Goal: Information Seeking & Learning: Learn about a topic

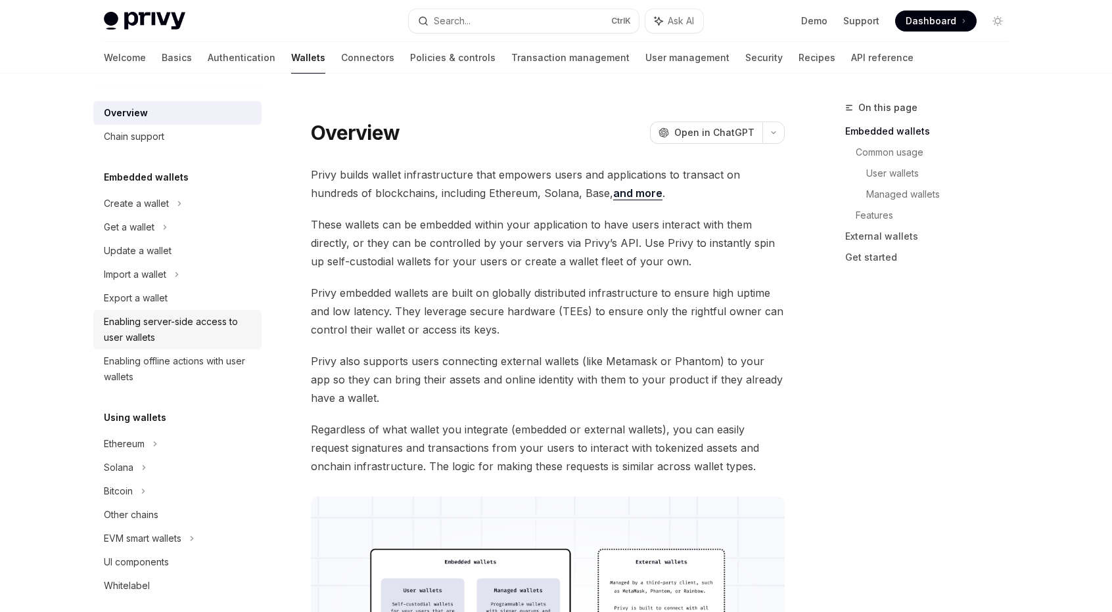
click at [202, 328] on div "Enabling server-side access to user wallets" at bounding box center [179, 330] width 150 height 32
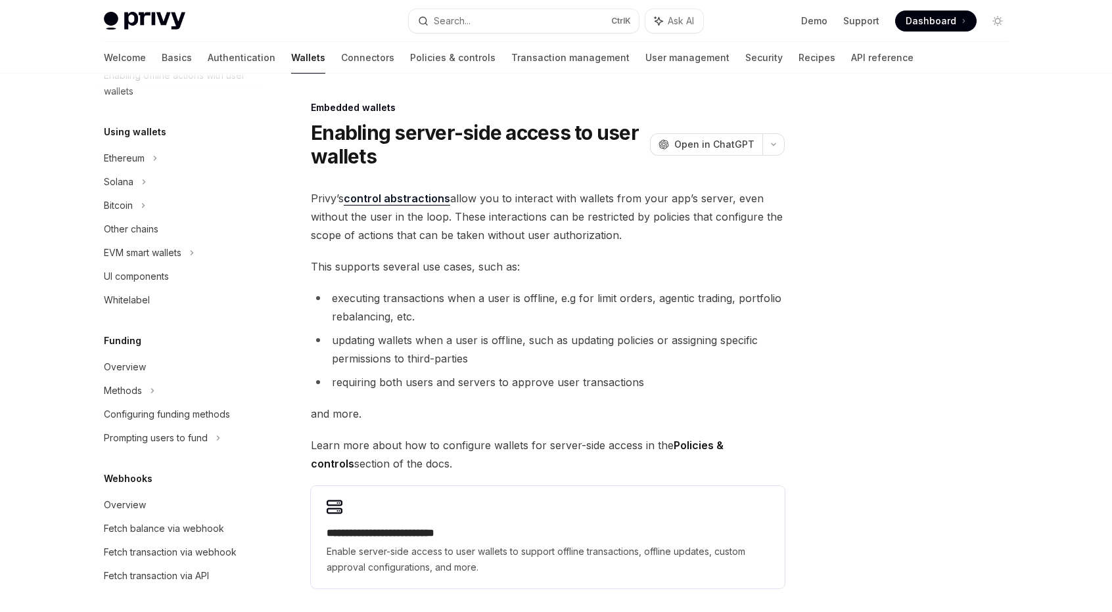
scroll to position [64, 0]
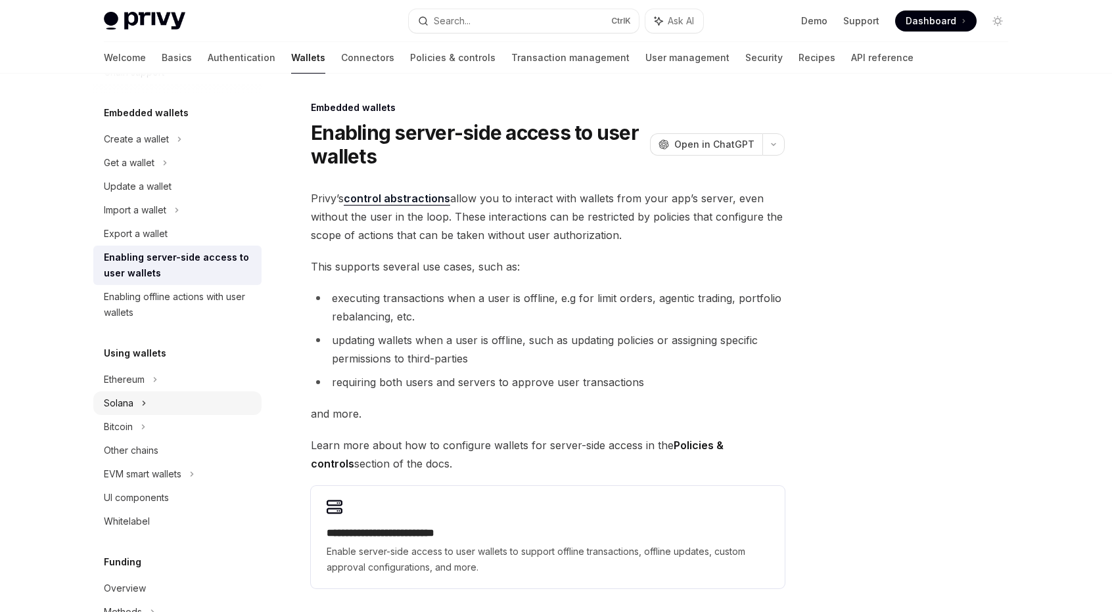
click at [133, 175] on div "Solana" at bounding box center [177, 163] width 168 height 24
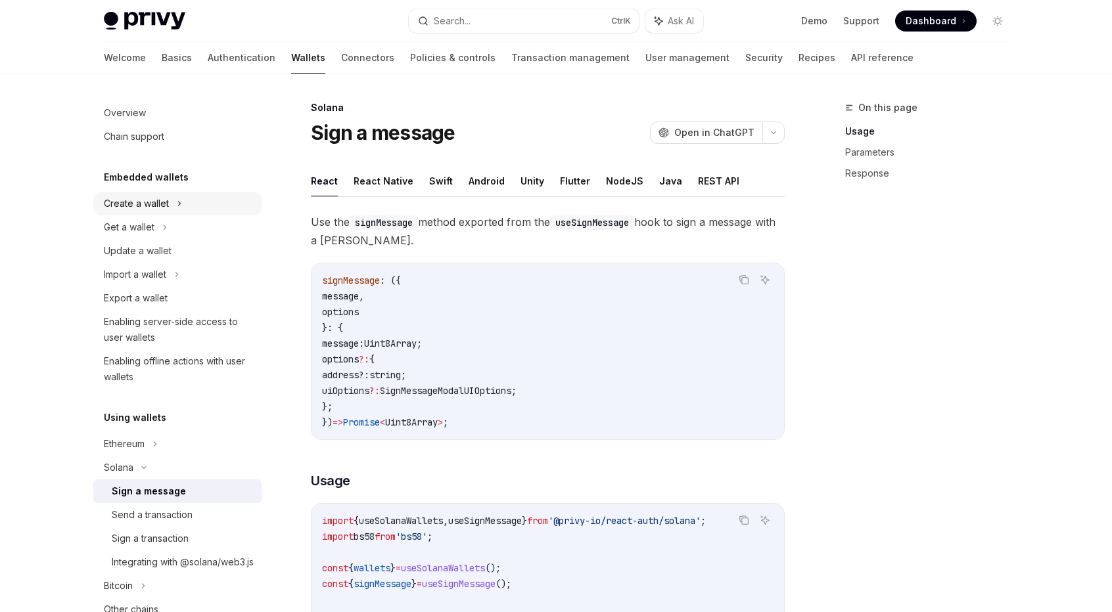
click at [157, 204] on div "Create a wallet" at bounding box center [136, 204] width 65 height 16
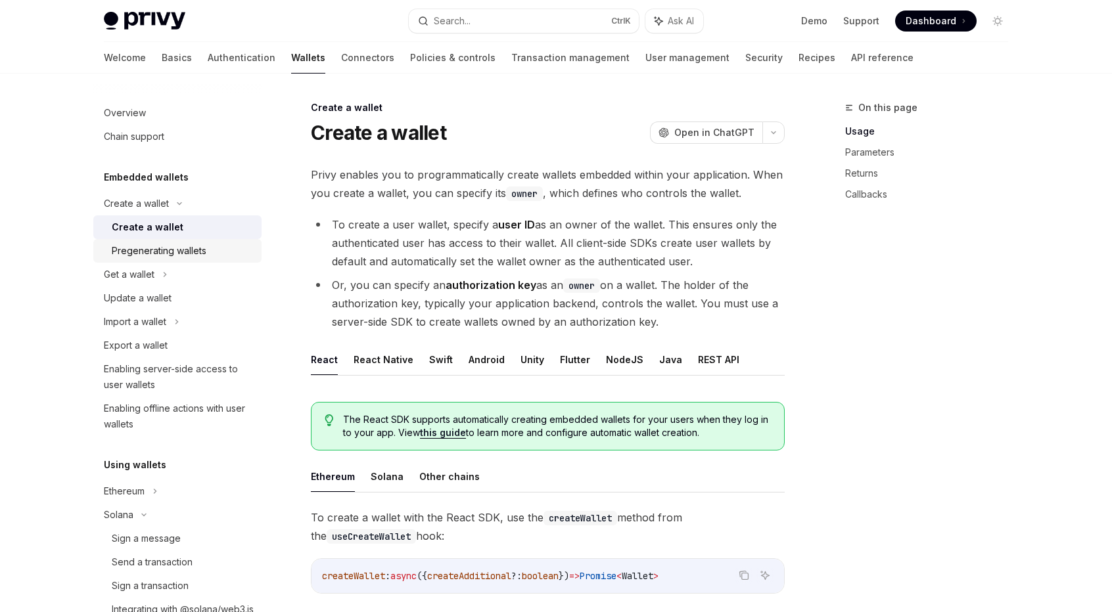
click at [187, 260] on link "Pregenerating wallets" at bounding box center [177, 251] width 168 height 24
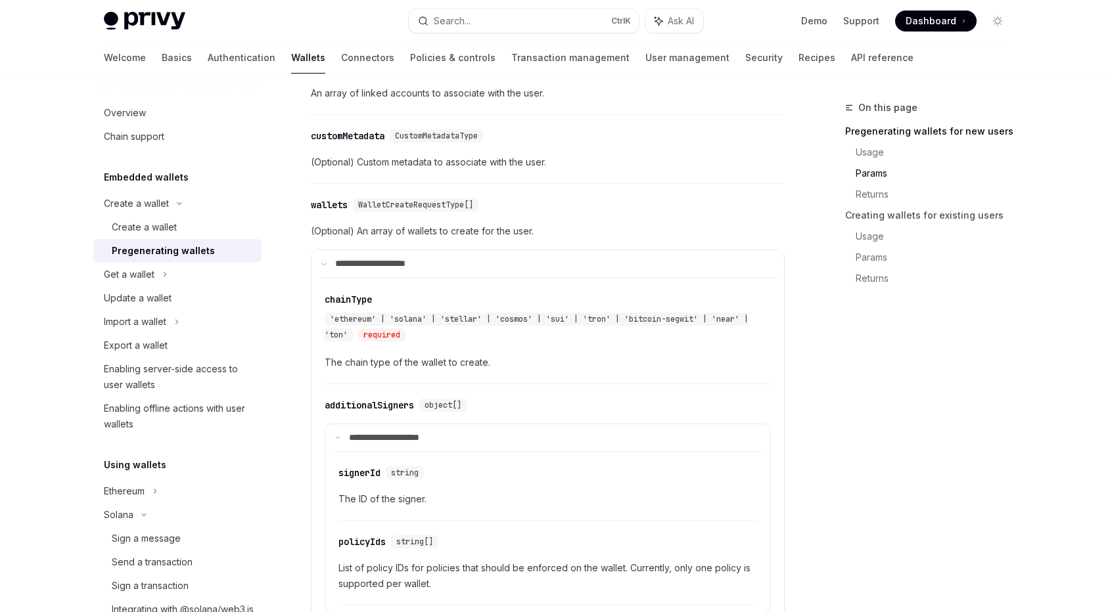
scroll to position [723, 0]
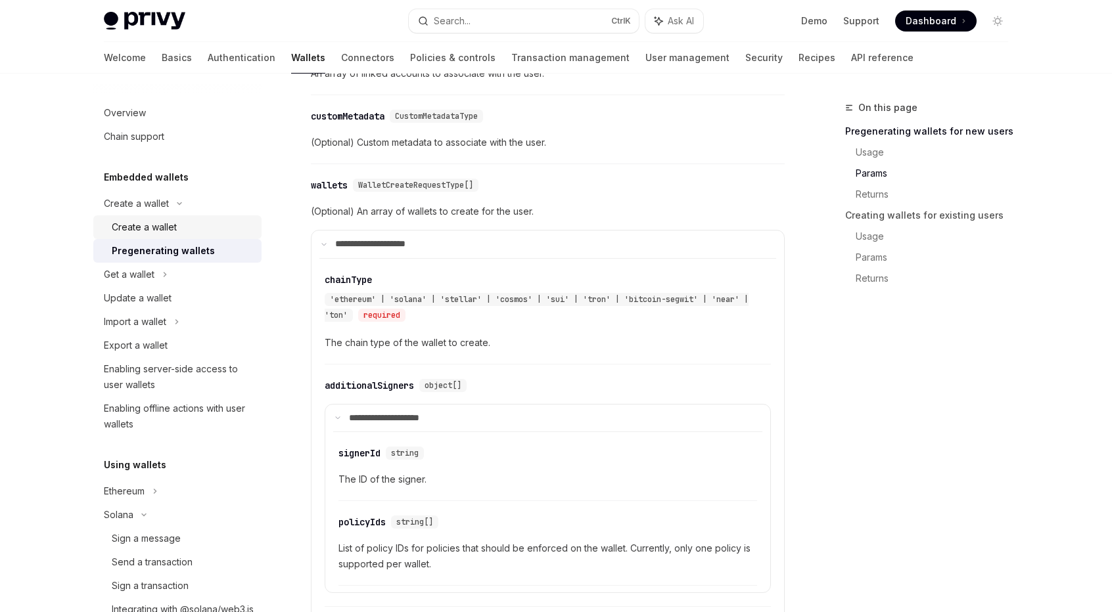
click at [170, 231] on div "Create a wallet" at bounding box center [144, 227] width 65 height 16
type textarea "*"
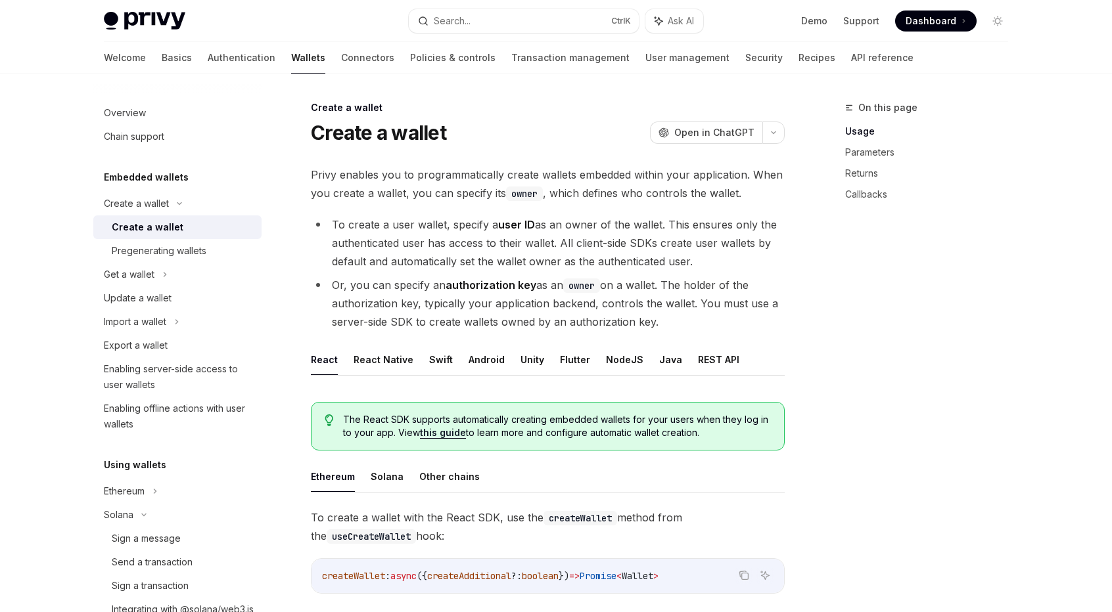
click at [148, 182] on h5 "Embedded wallets" at bounding box center [146, 178] width 85 height 16
click at [491, 16] on button "Search... Ctrl K" at bounding box center [524, 21] width 230 height 24
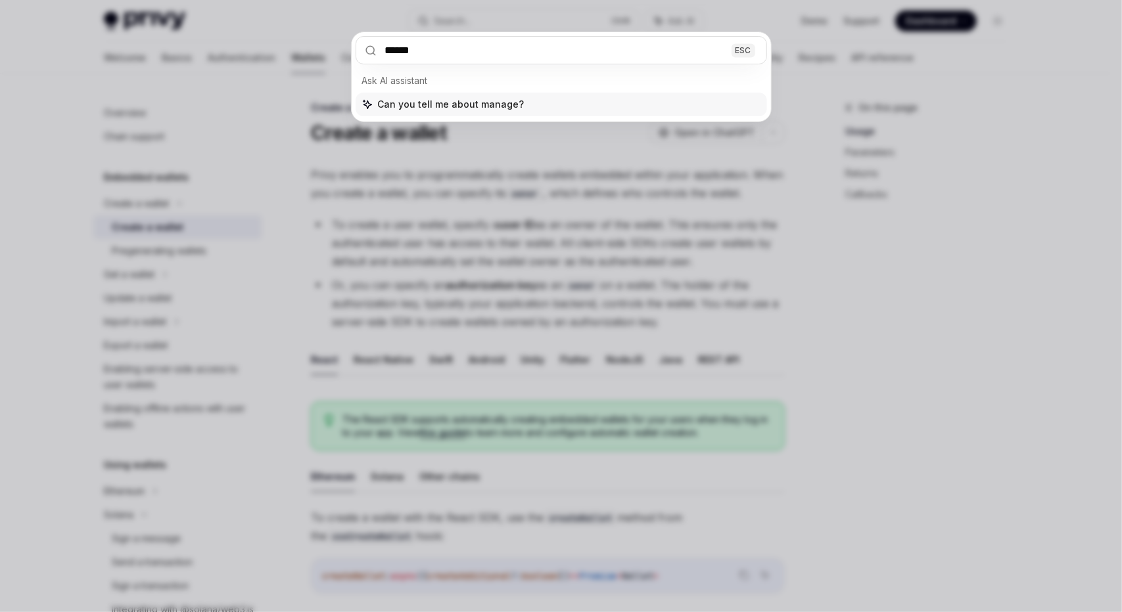
type input "*******"
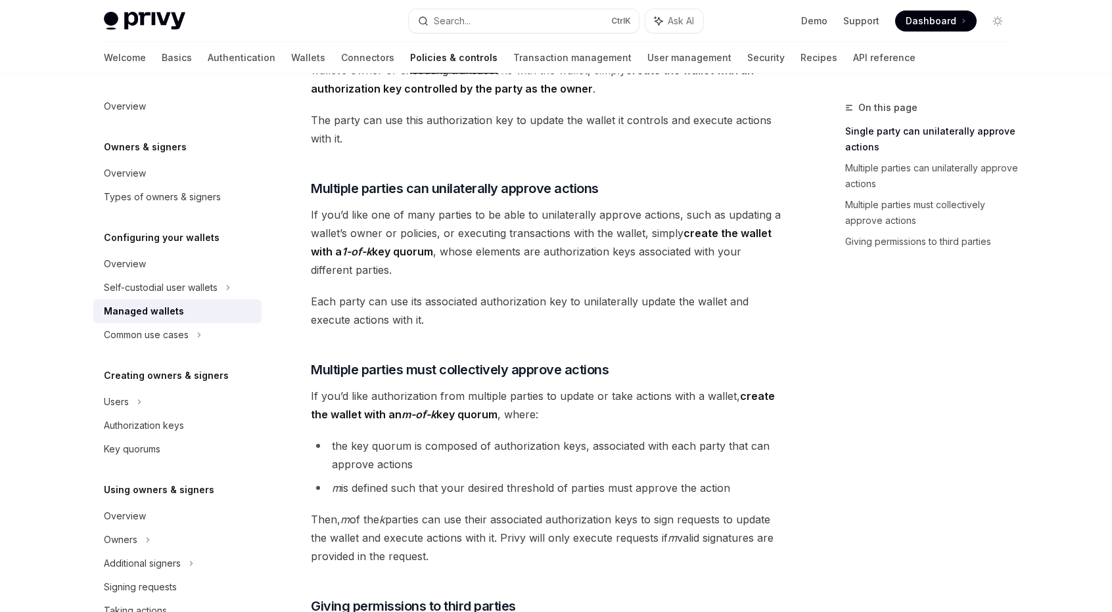
scroll to position [208, 0]
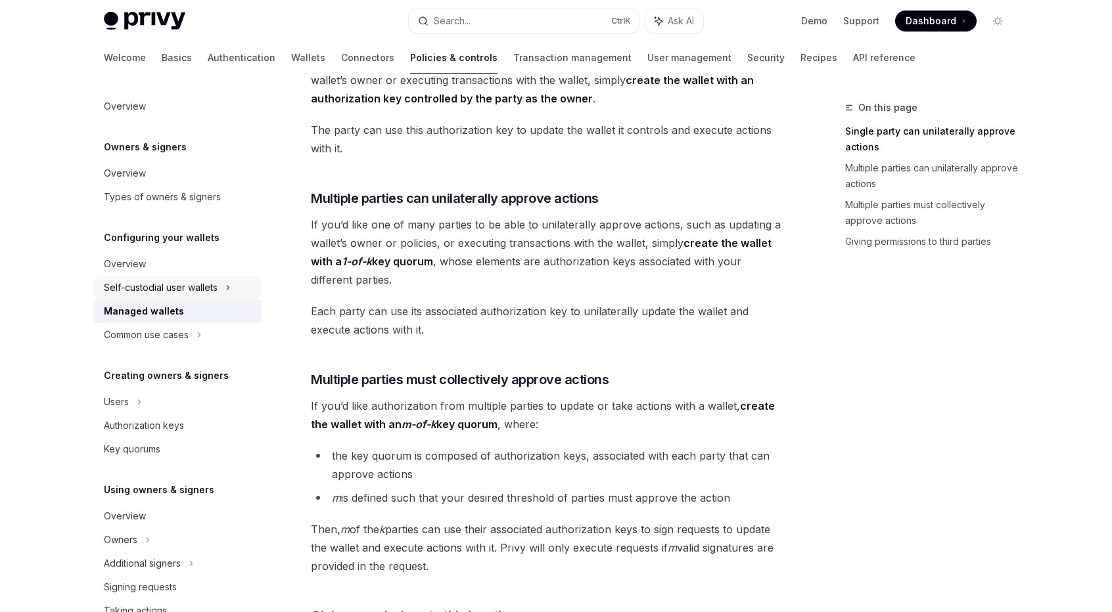
click at [211, 290] on div "Self-custodial user wallets" at bounding box center [161, 288] width 114 height 16
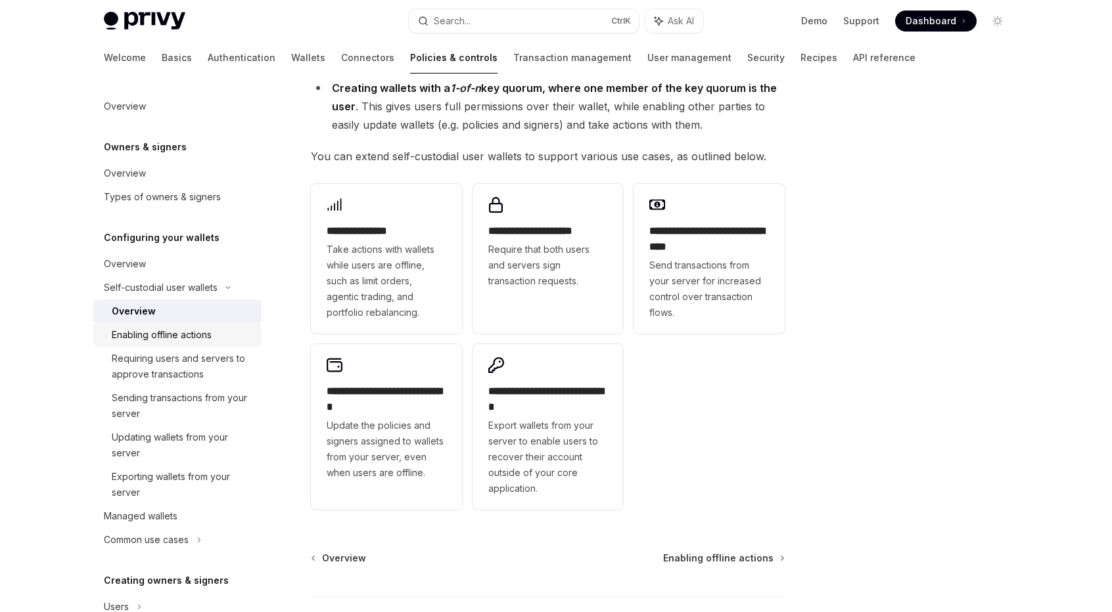
scroll to position [66, 0]
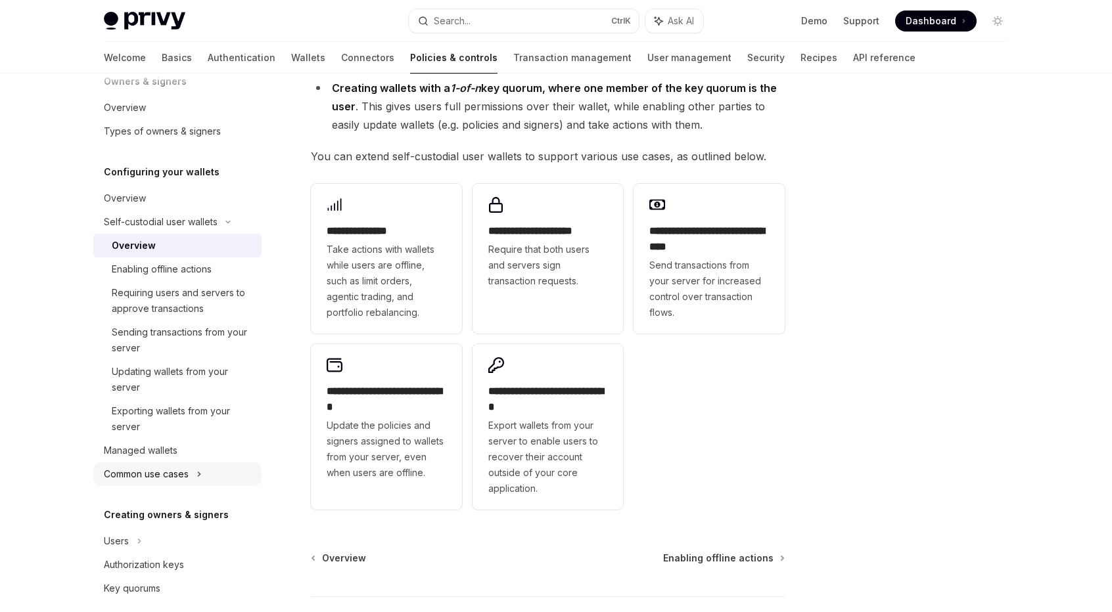
click at [206, 476] on div "Common use cases" at bounding box center [177, 475] width 168 height 24
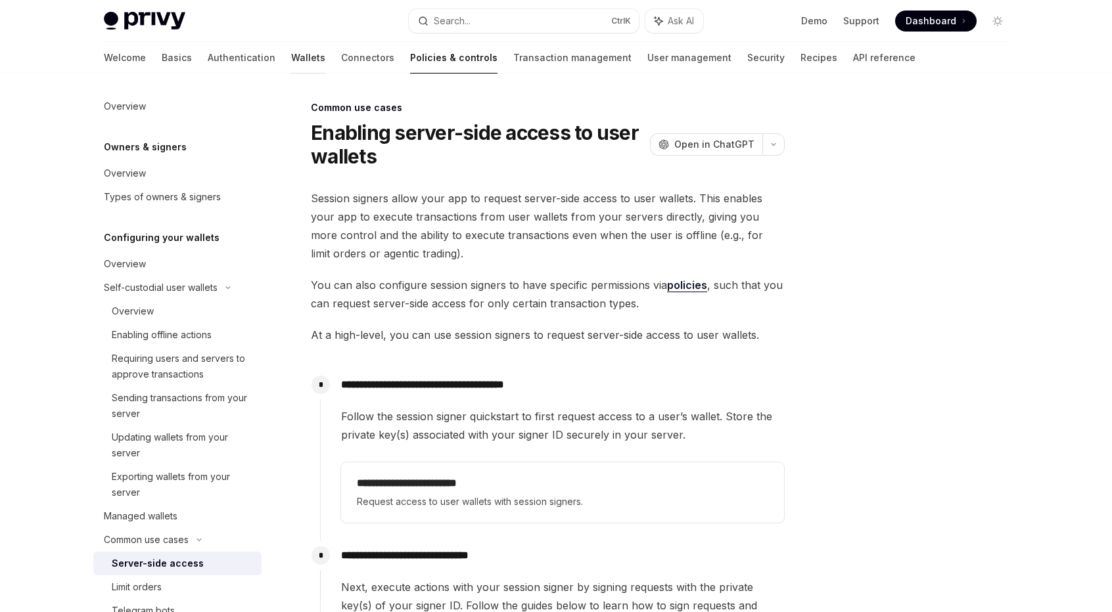
click at [291, 58] on link "Wallets" at bounding box center [308, 58] width 34 height 32
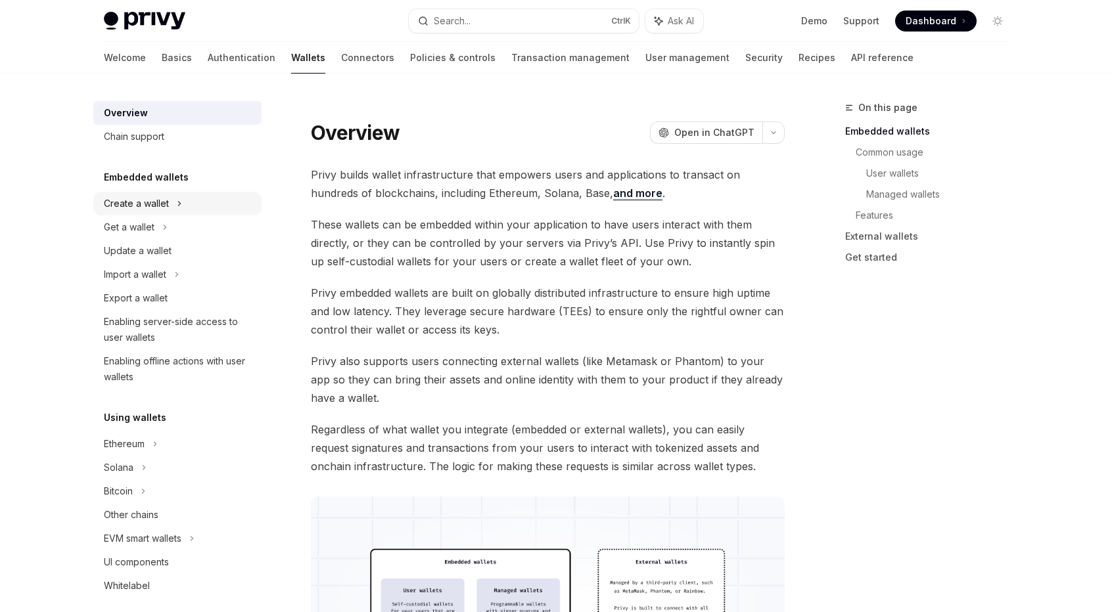
click at [183, 198] on div "Create a wallet" at bounding box center [177, 204] width 168 height 24
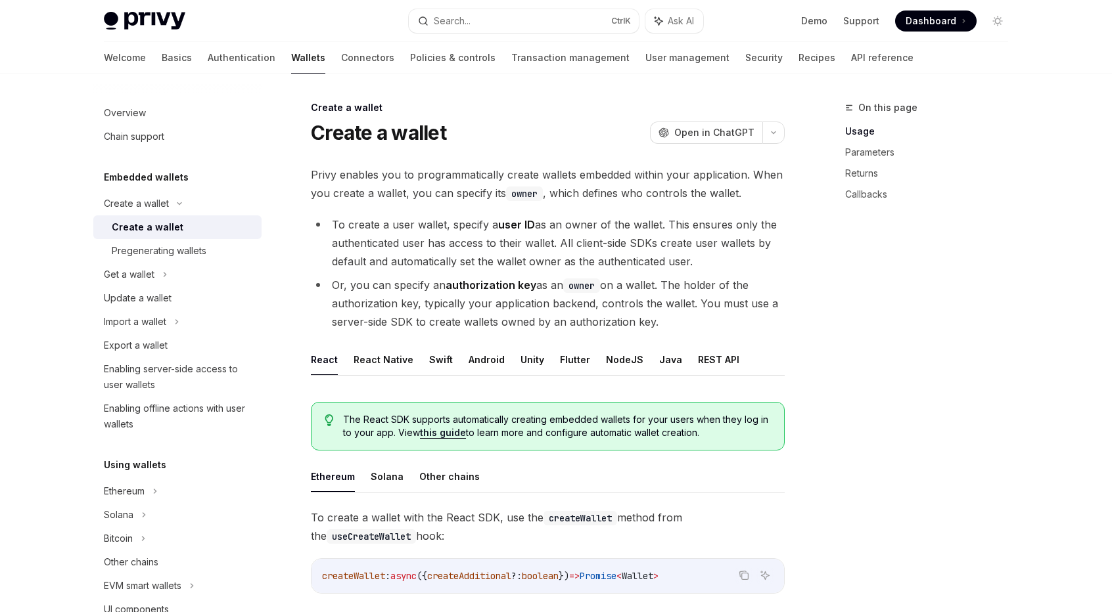
click at [177, 232] on div "Create a wallet" at bounding box center [148, 227] width 72 height 16
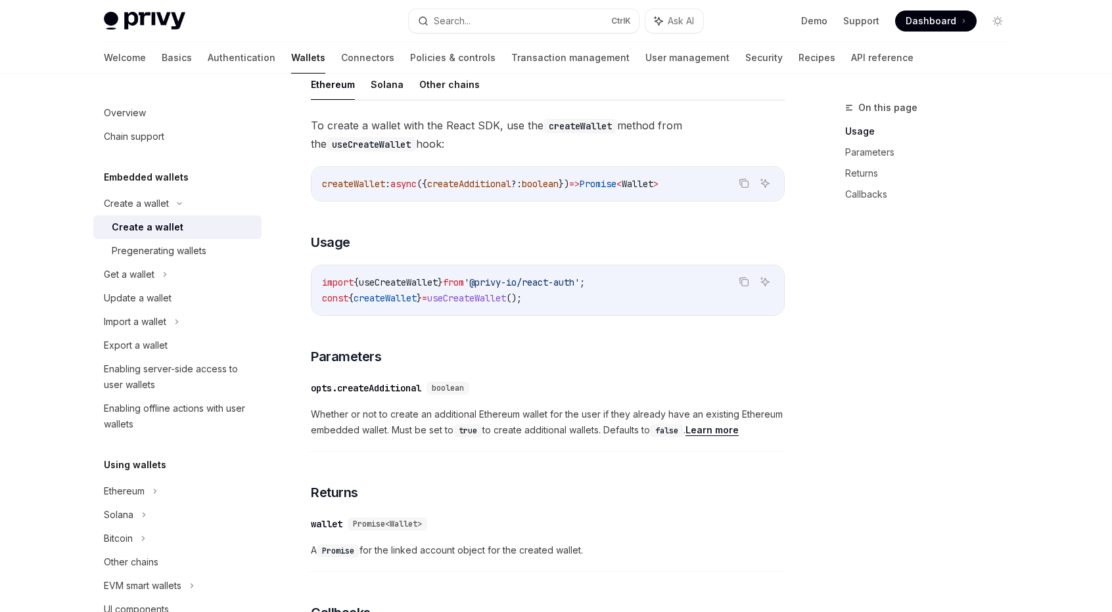
scroll to position [394, 0]
click at [731, 428] on link "Learn more" at bounding box center [711, 428] width 53 height 12
type textarea "*"
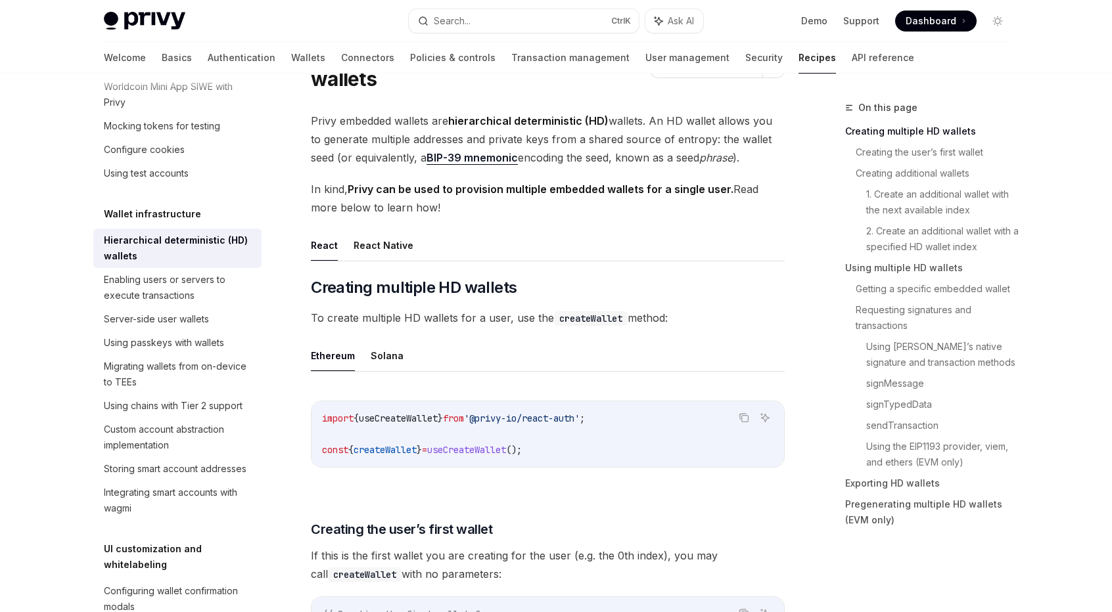
scroll to position [66, 0]
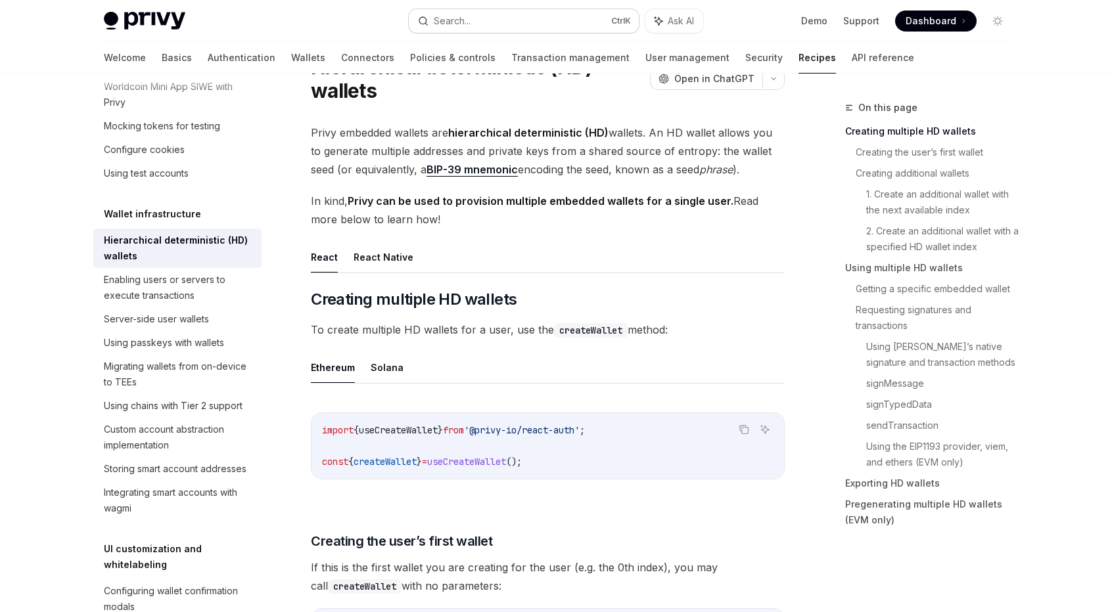
click at [496, 12] on button "Search... Ctrl K" at bounding box center [524, 21] width 230 height 24
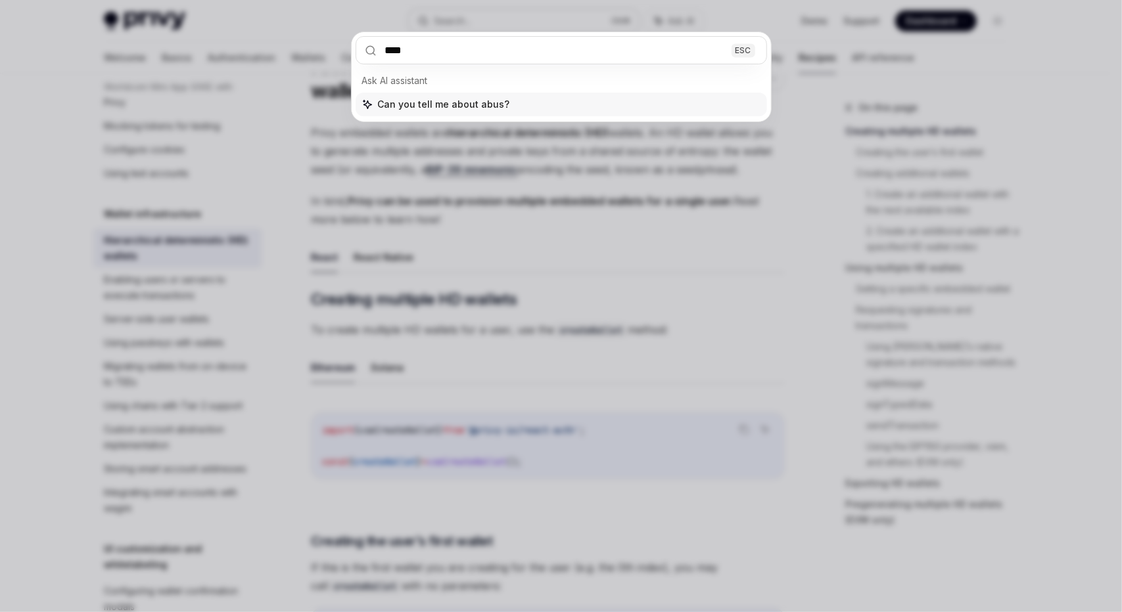
type input "*****"
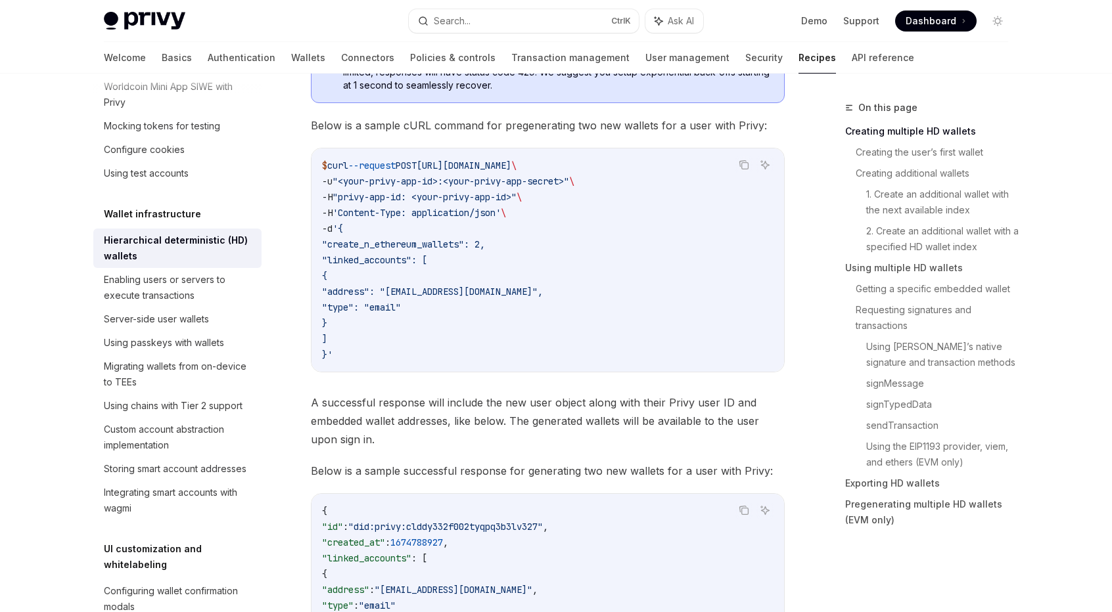
scroll to position [524, 0]
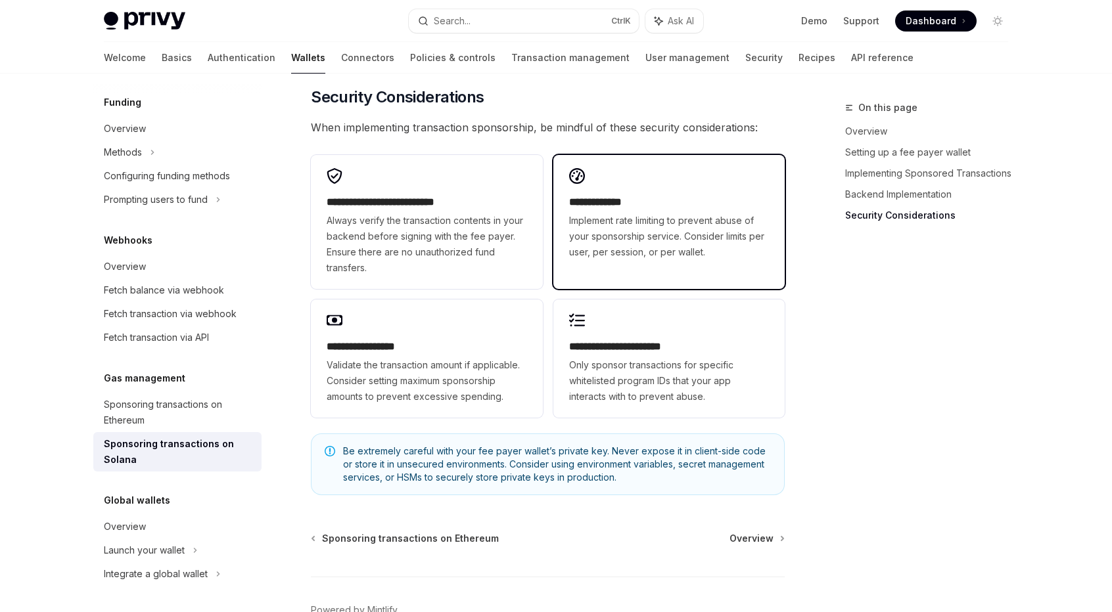
click at [591, 210] on h2 "**********" at bounding box center [669, 202] width 200 height 16
click at [611, 239] on span "Implement rate limiting to prevent abuse of your sponsorship service. Consider …" at bounding box center [669, 236] width 200 height 47
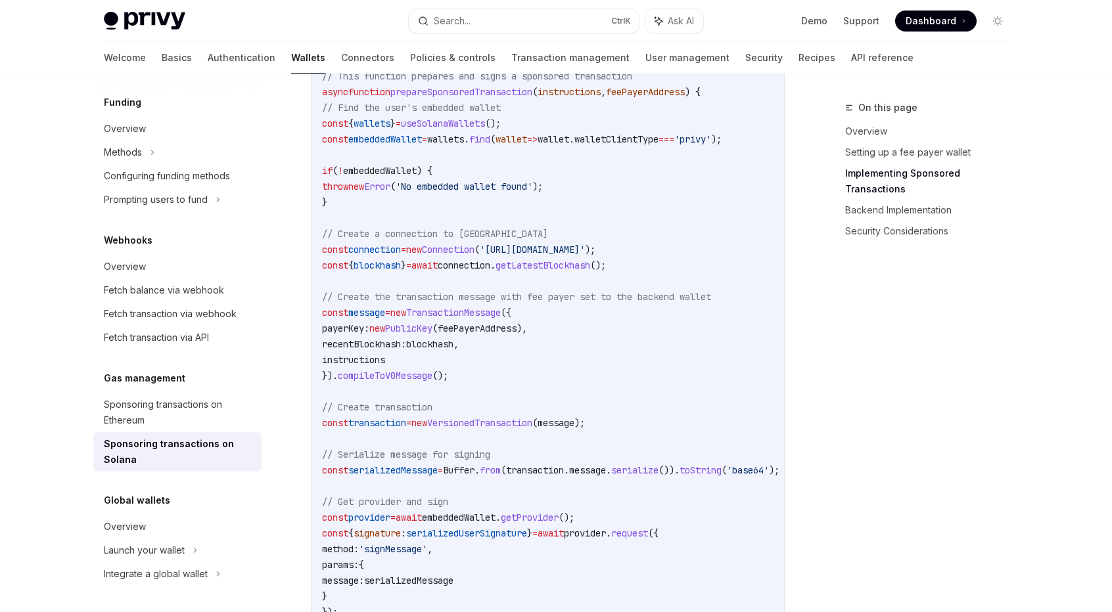
scroll to position [1250, 0]
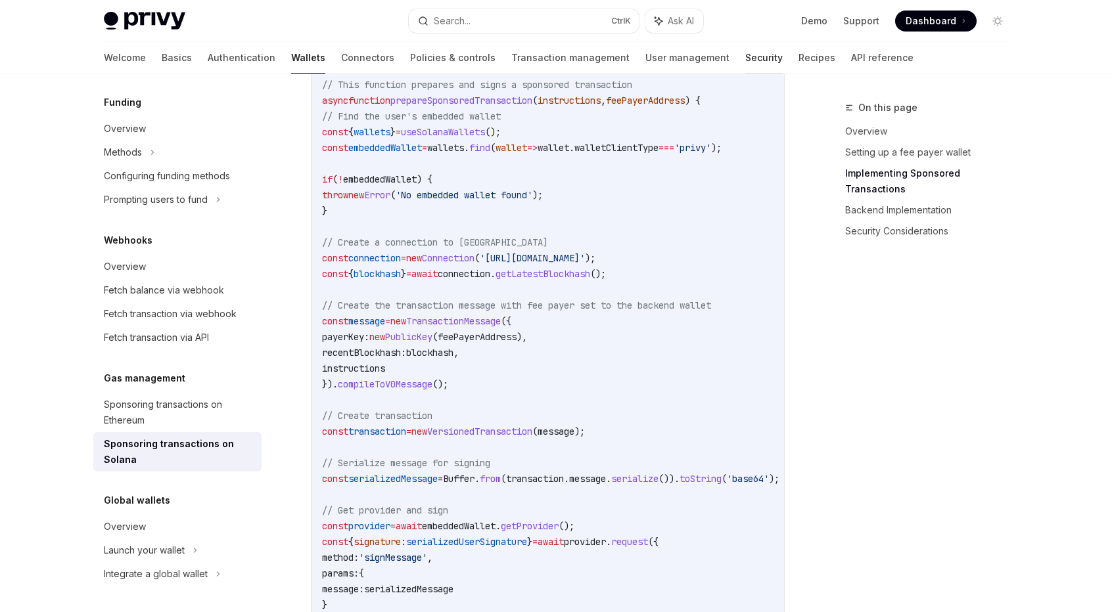
click at [745, 59] on link "Security" at bounding box center [763, 58] width 37 height 32
type textarea "*"
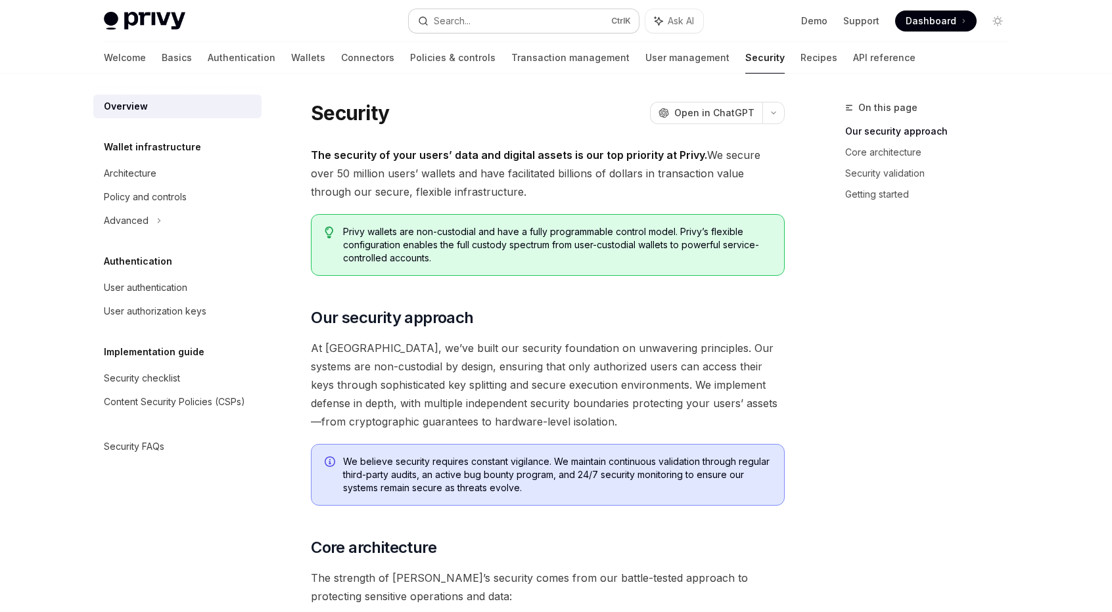
click at [501, 20] on button "Search... Ctrl K" at bounding box center [524, 21] width 230 height 24
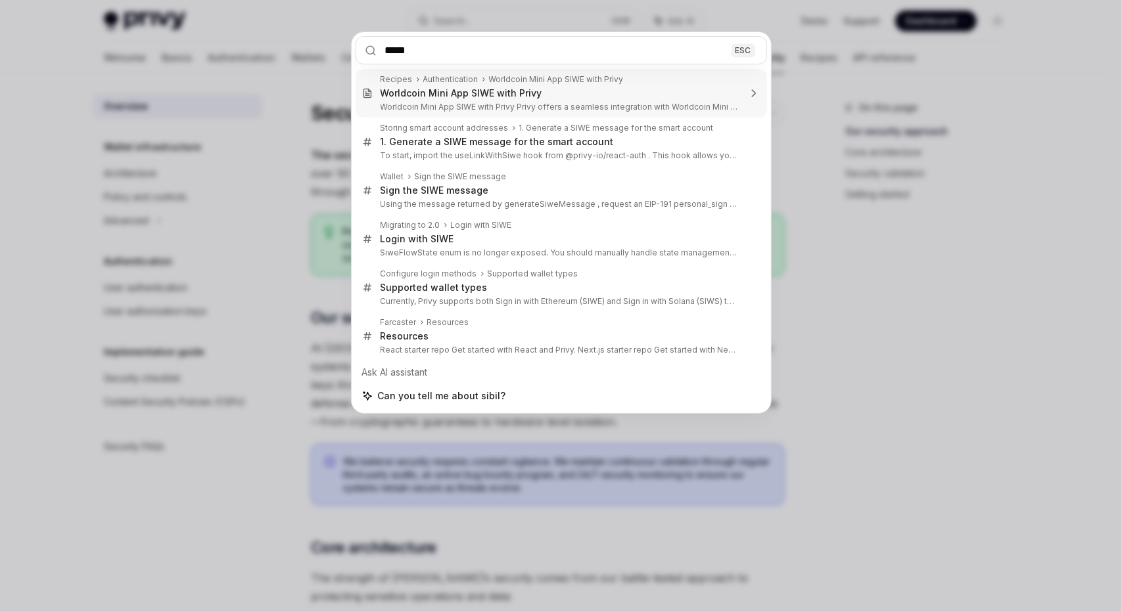
click at [386, 50] on input "*****" at bounding box center [560, 50] width 411 height 28
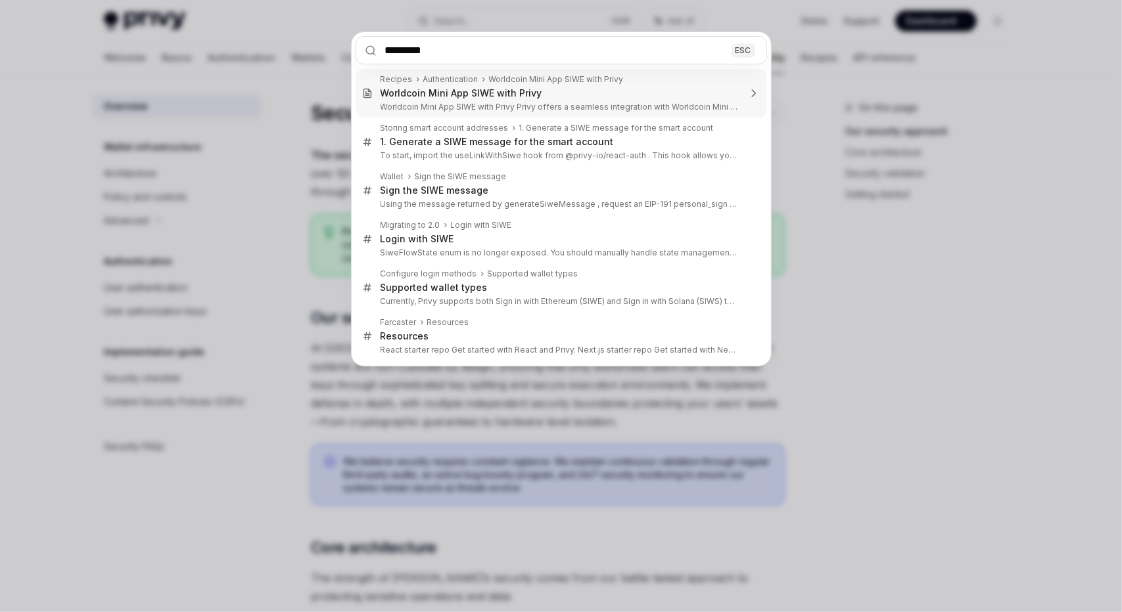
type input "**********"
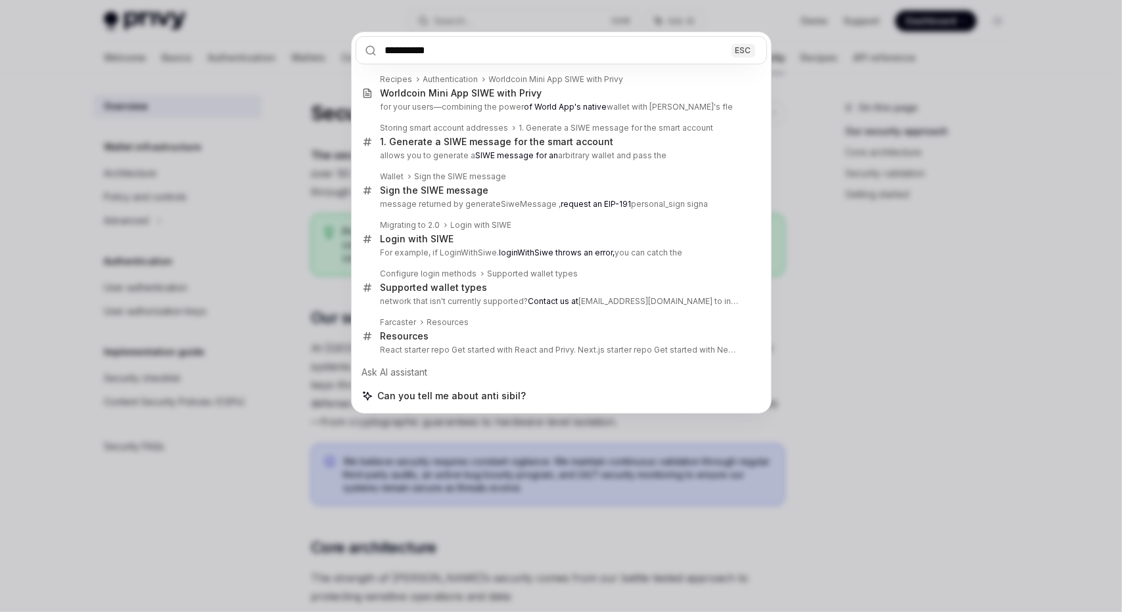
drag, startPoint x: 439, startPoint y: 55, endPoint x: 290, endPoint y: 40, distance: 149.2
click at [290, 40] on div "**********" at bounding box center [561, 306] width 1122 height 612
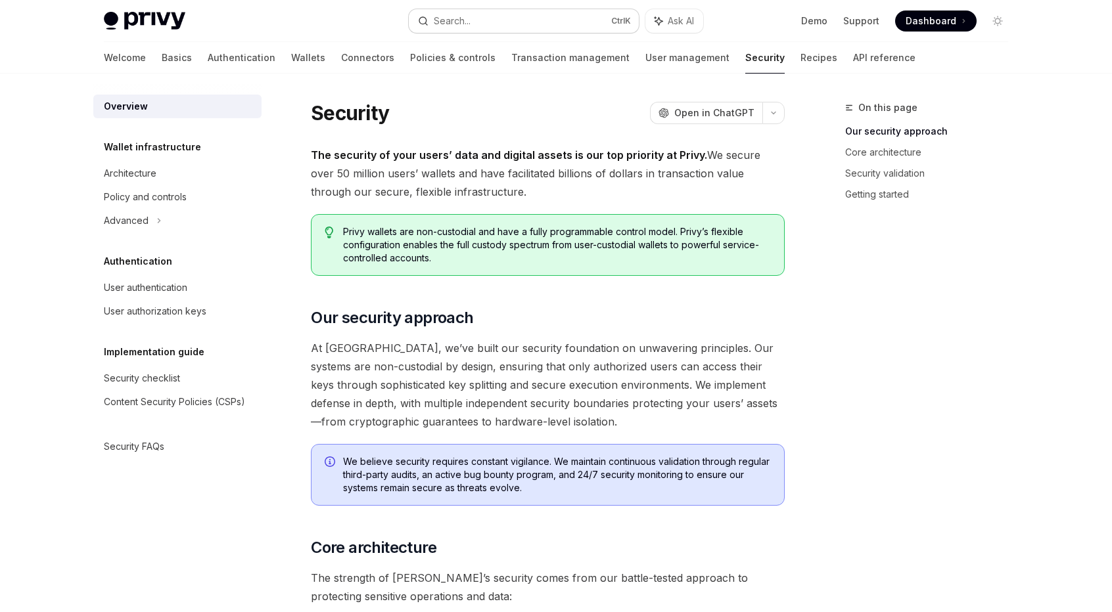
click at [484, 14] on button "Search... Ctrl K" at bounding box center [524, 21] width 230 height 24
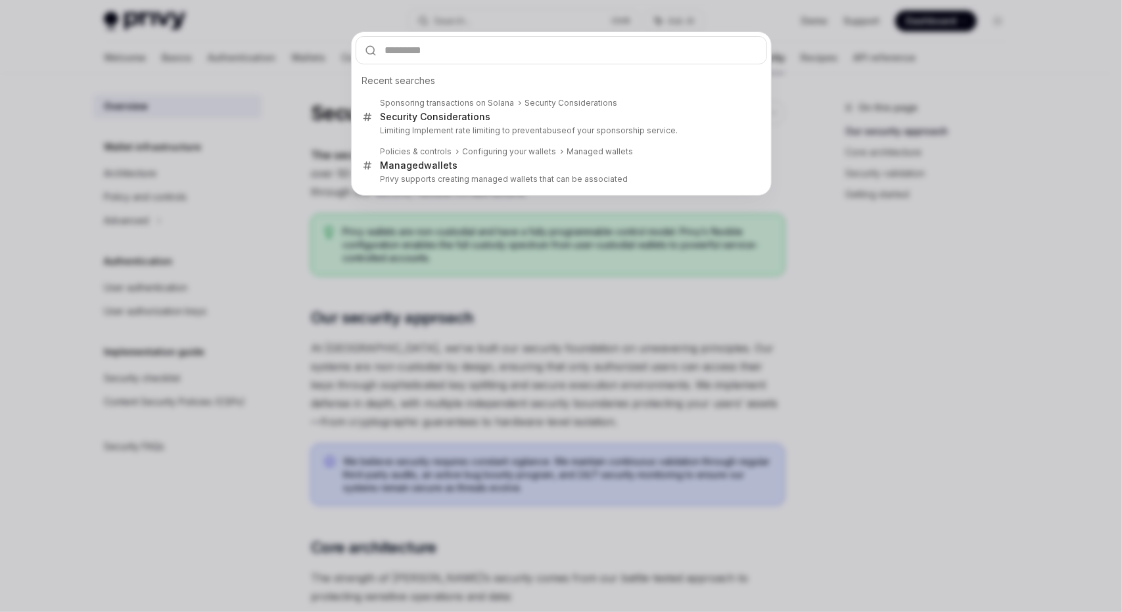
type input "**********"
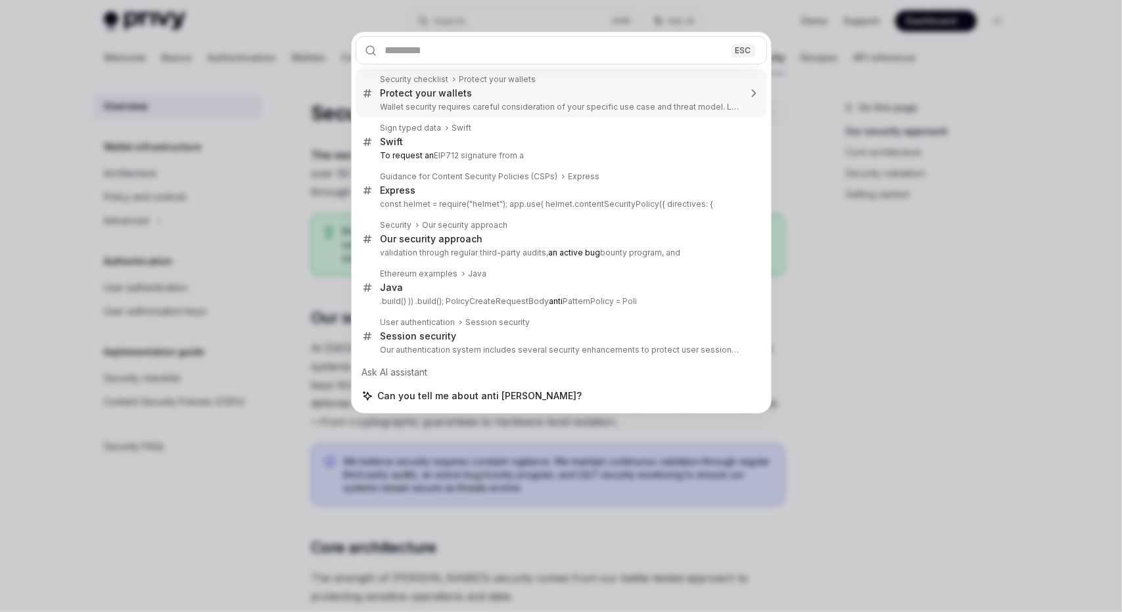
type textarea "*"
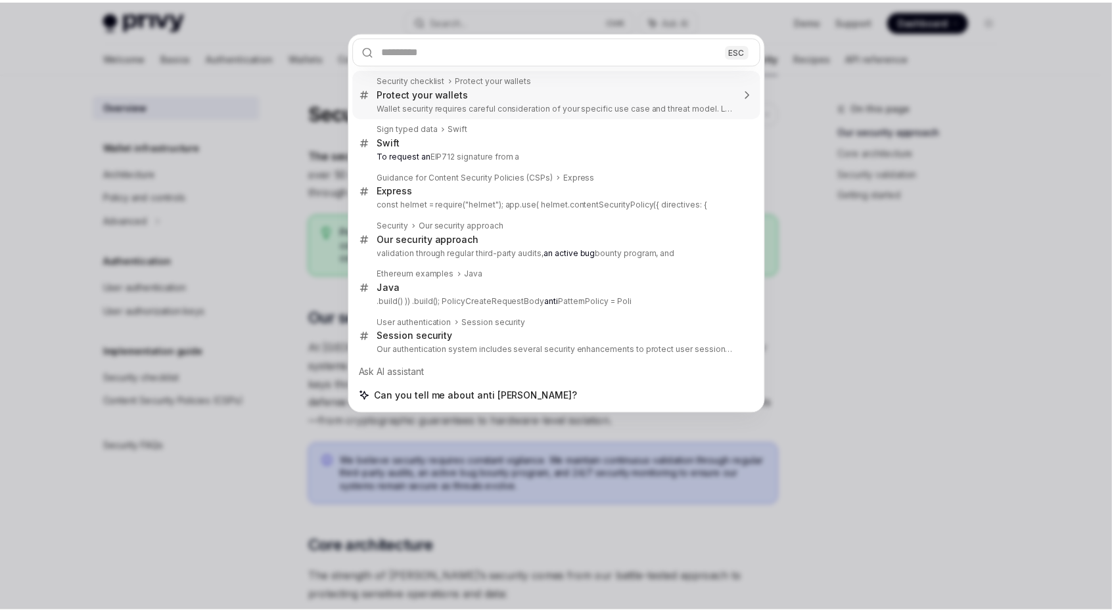
scroll to position [1605, 0]
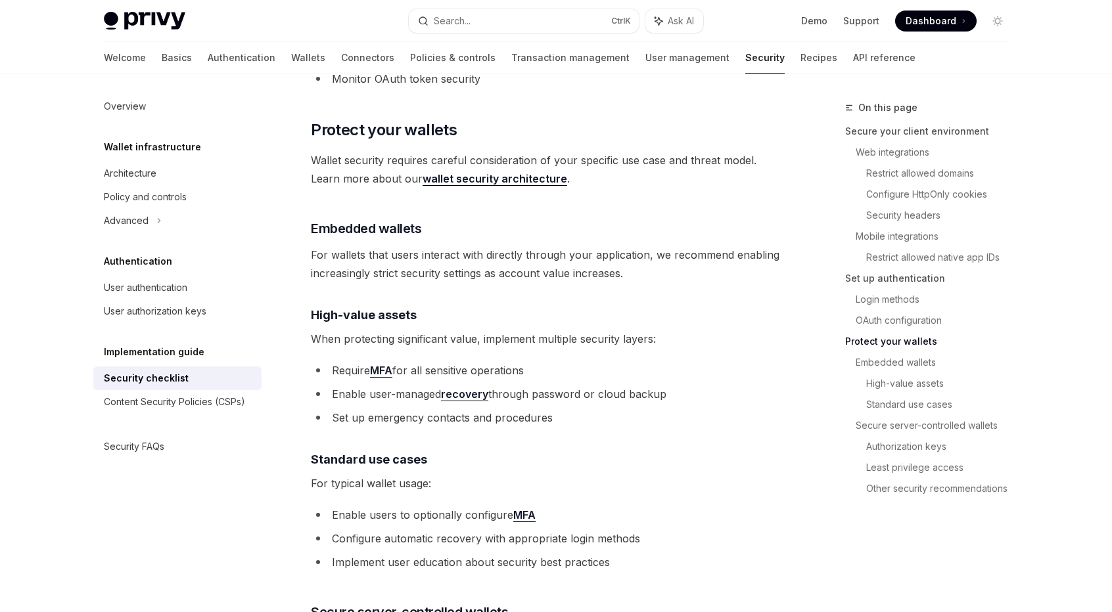
click at [496, 246] on span "For wallets that users interact with directly through your application, we reco…" at bounding box center [548, 264] width 474 height 37
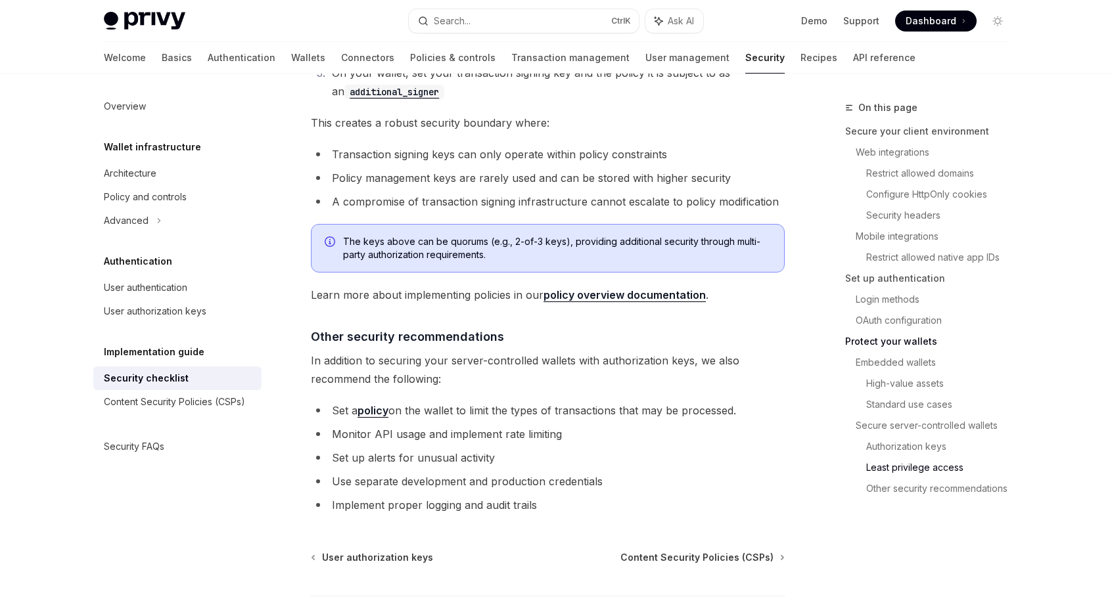
scroll to position [2919, 0]
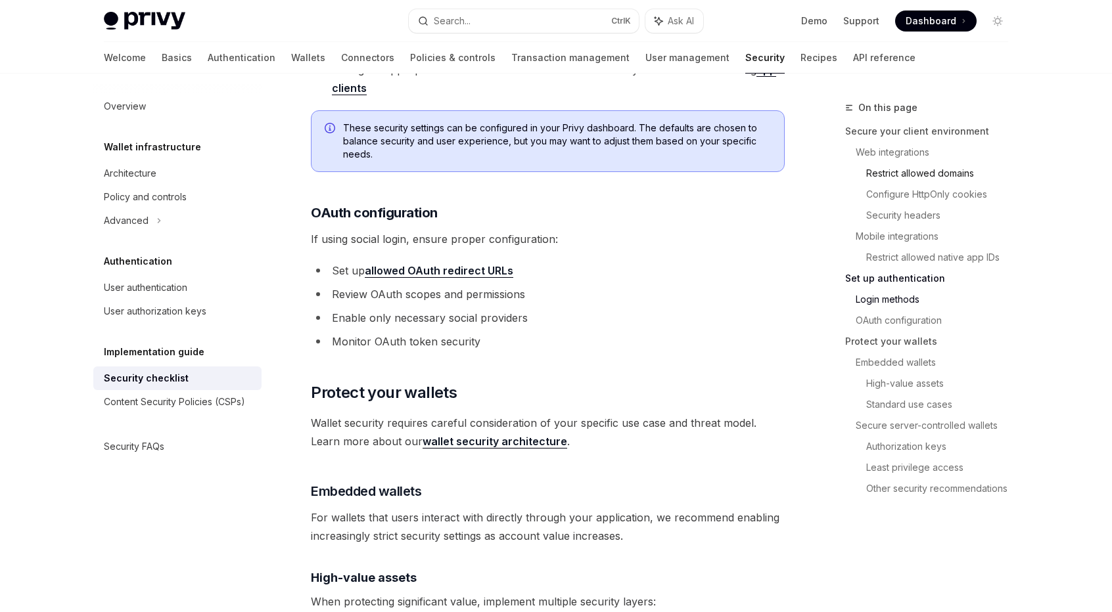
click at [914, 169] on link "Restrict allowed domains" at bounding box center [942, 173] width 152 height 21
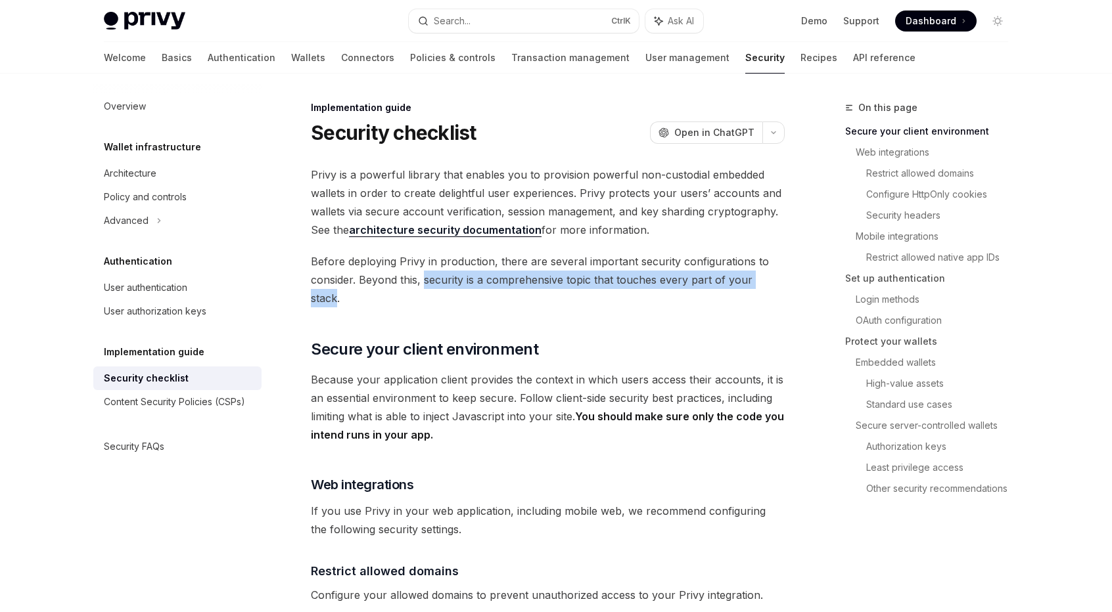
drag, startPoint x: 425, startPoint y: 282, endPoint x: 777, endPoint y: 277, distance: 351.6
click at [777, 277] on span "Before deploying Privy in production, there are several important security conf…" at bounding box center [548, 279] width 474 height 55
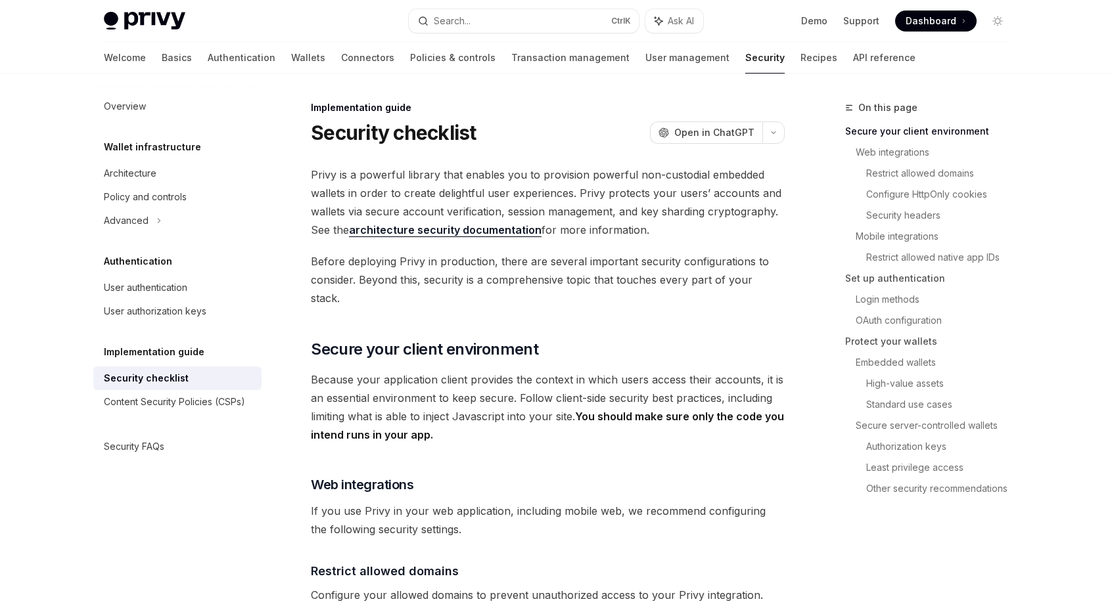
click at [449, 261] on span "Before deploying Privy in production, there are several important security conf…" at bounding box center [548, 279] width 474 height 55
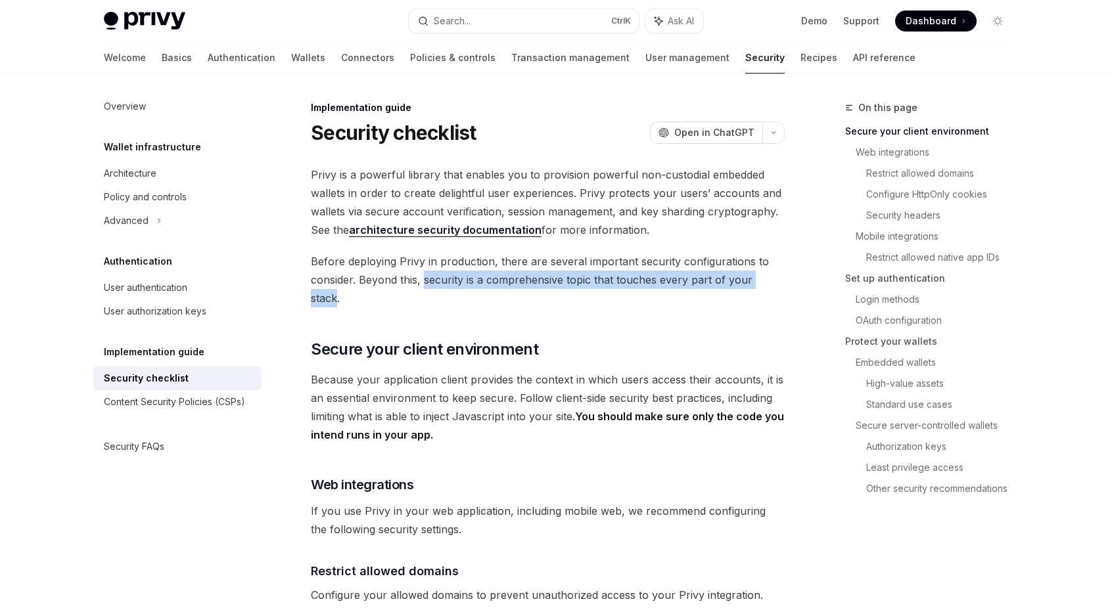
drag, startPoint x: 424, startPoint y: 275, endPoint x: 777, endPoint y: 273, distance: 352.8
click at [777, 273] on span "Before deploying Privy in production, there are several important security conf…" at bounding box center [548, 279] width 474 height 55
click at [566, 271] on span "Before deploying Privy in production, there are several important security conf…" at bounding box center [548, 279] width 474 height 55
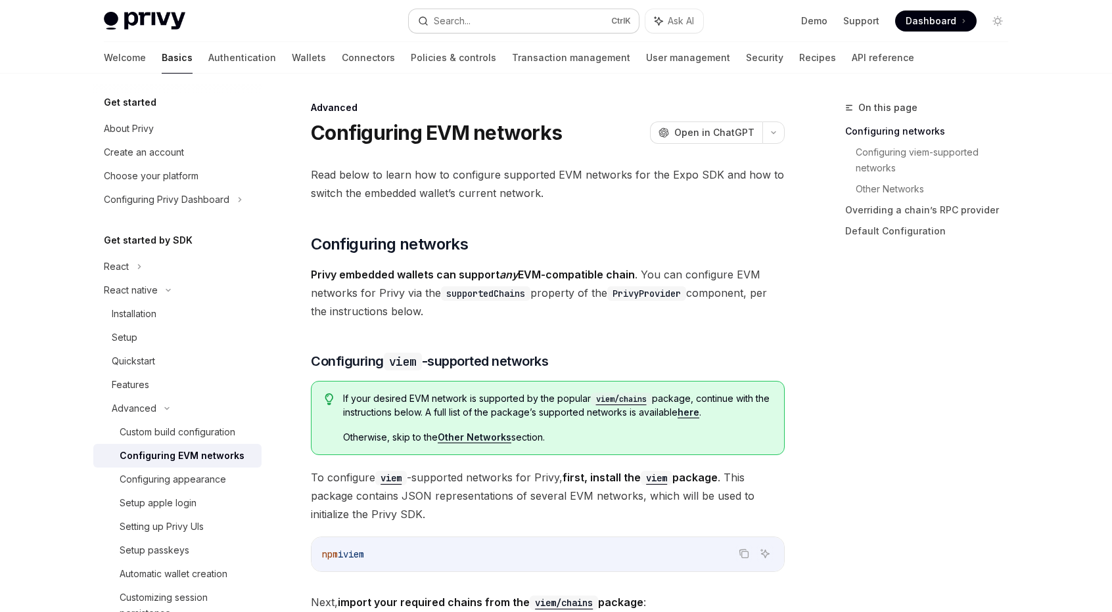
click at [522, 22] on button "Search... Ctrl K" at bounding box center [524, 21] width 230 height 24
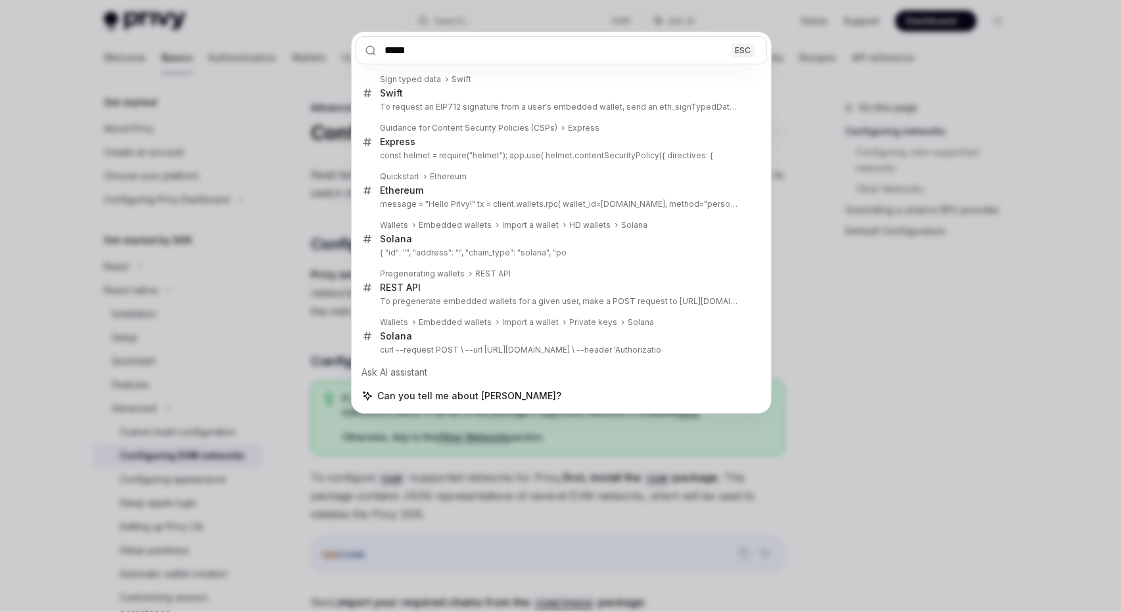
type input "*****"
click at [837, 284] on div "***** ESC Sign typed data Swift Swift To request an EIP712 signature from a use…" at bounding box center [561, 306] width 1122 height 612
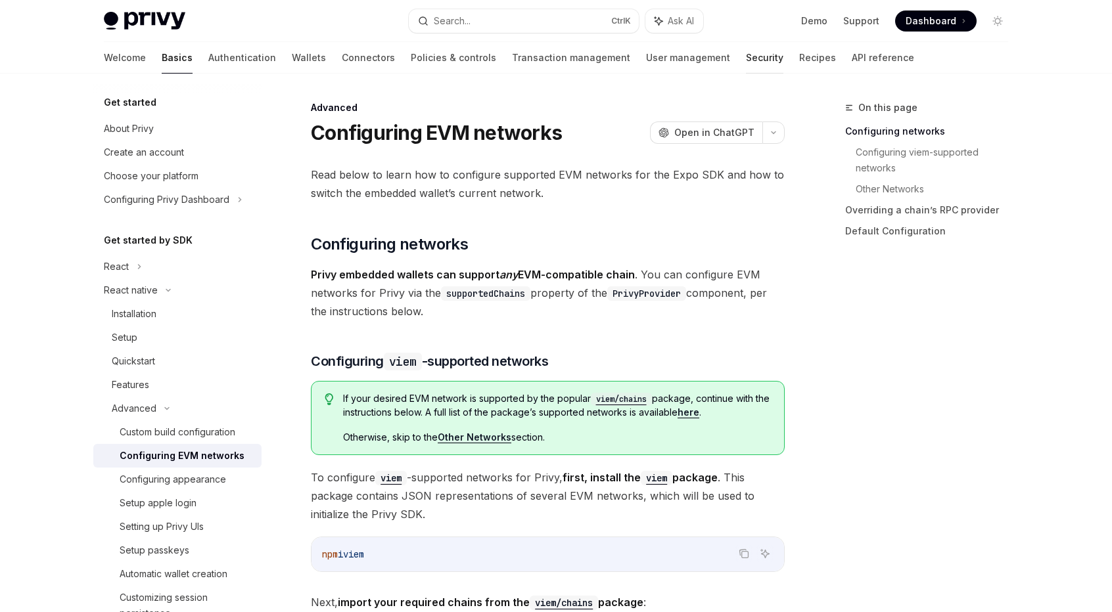
click at [746, 58] on link "Security" at bounding box center [764, 58] width 37 height 32
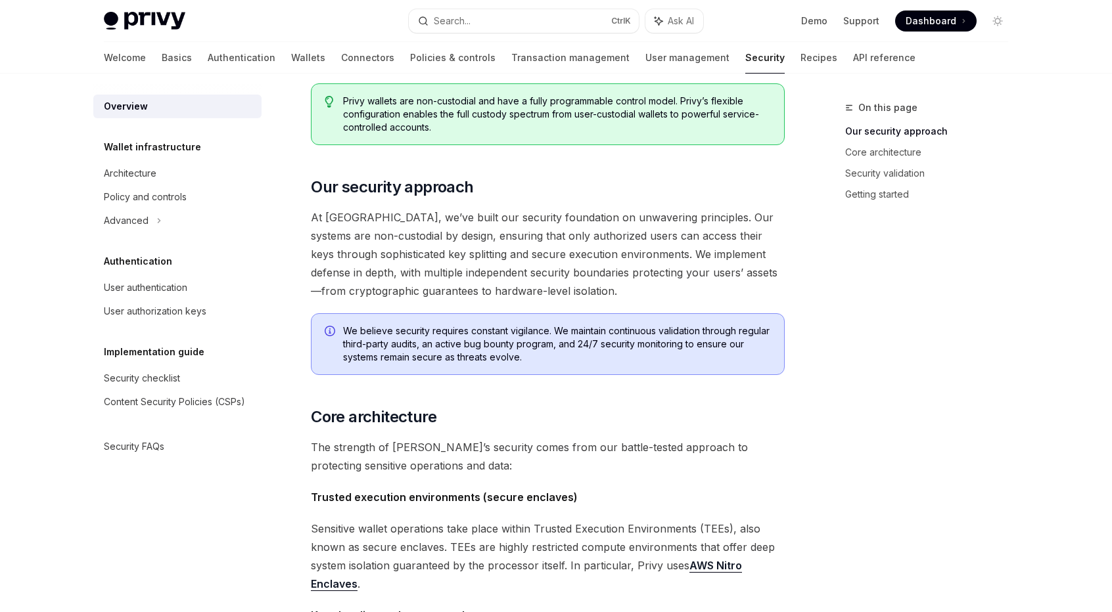
scroll to position [131, 0]
click at [125, 226] on div "Advanced" at bounding box center [126, 221] width 45 height 16
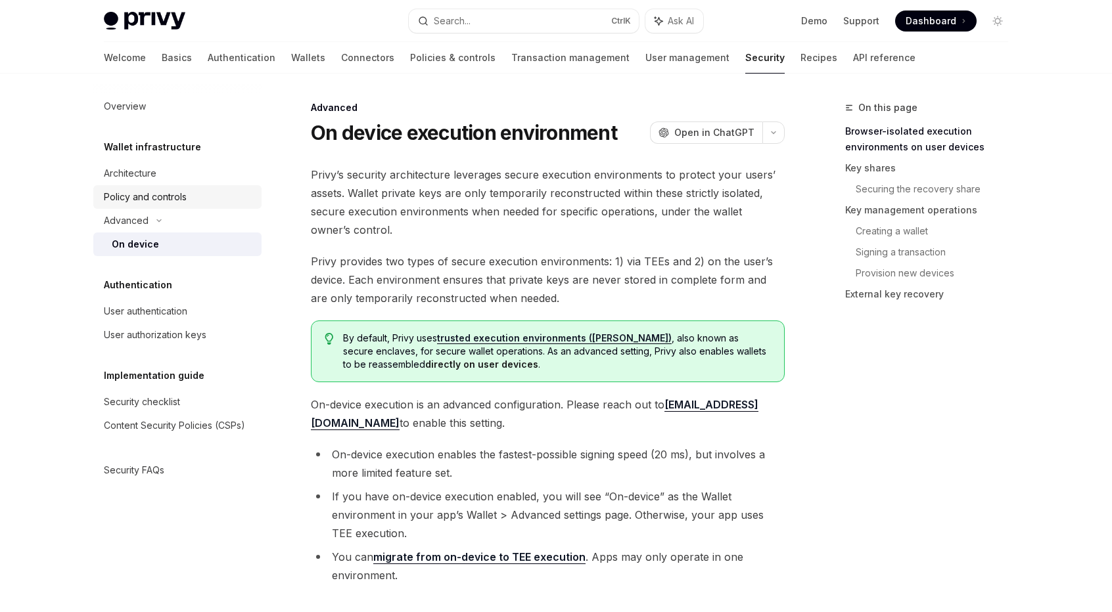
click at [129, 204] on div "Policy and controls" at bounding box center [145, 197] width 83 height 16
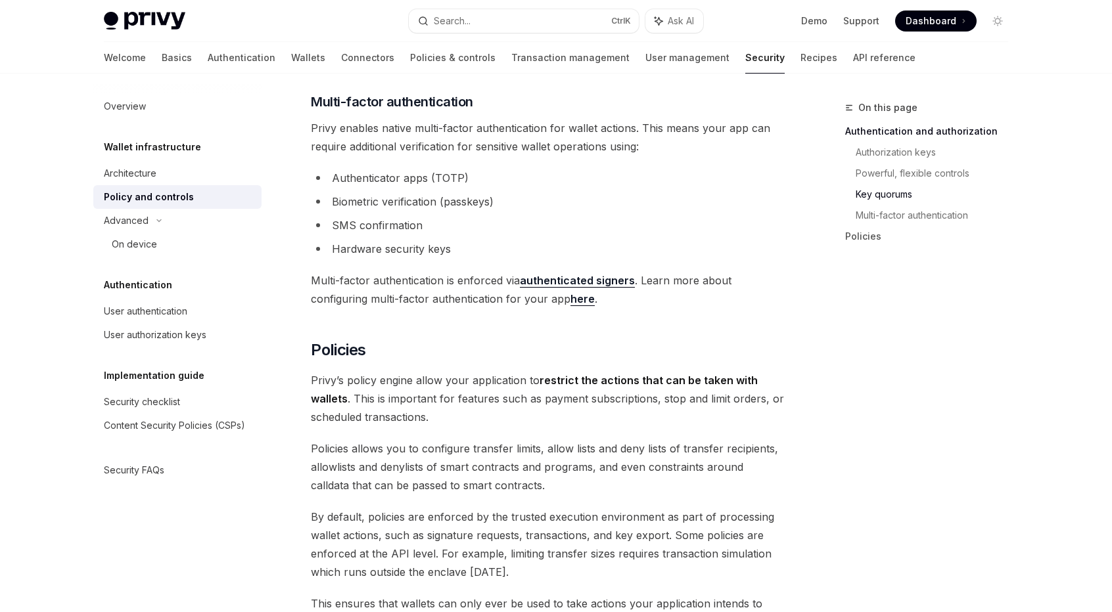
scroll to position [1117, 0]
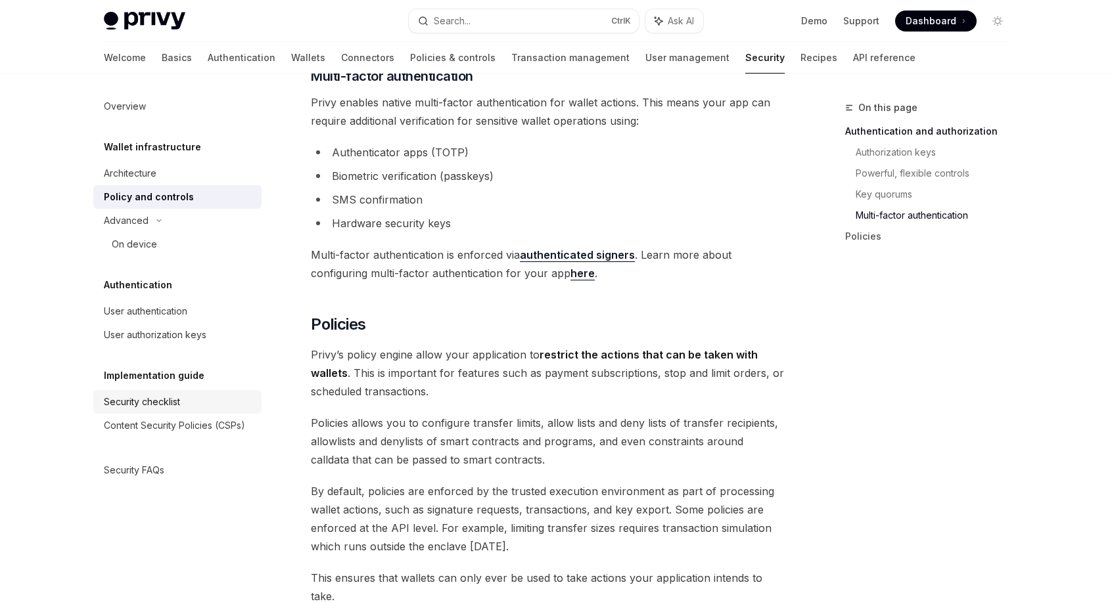
click at [189, 405] on div "Security checklist" at bounding box center [179, 402] width 150 height 16
type textarea "*"
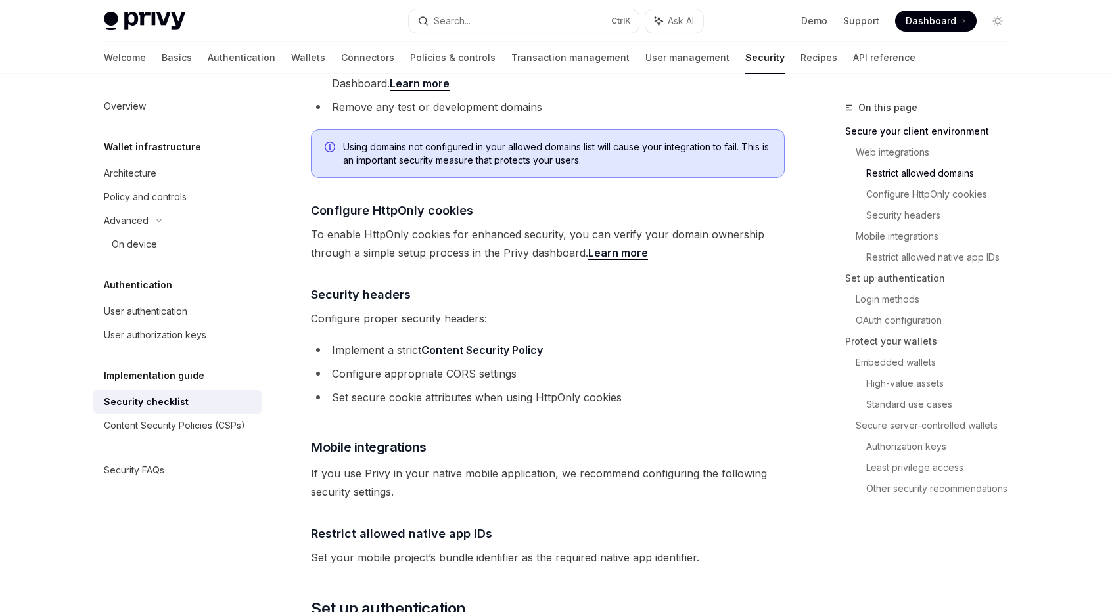
scroll to position [591, 0]
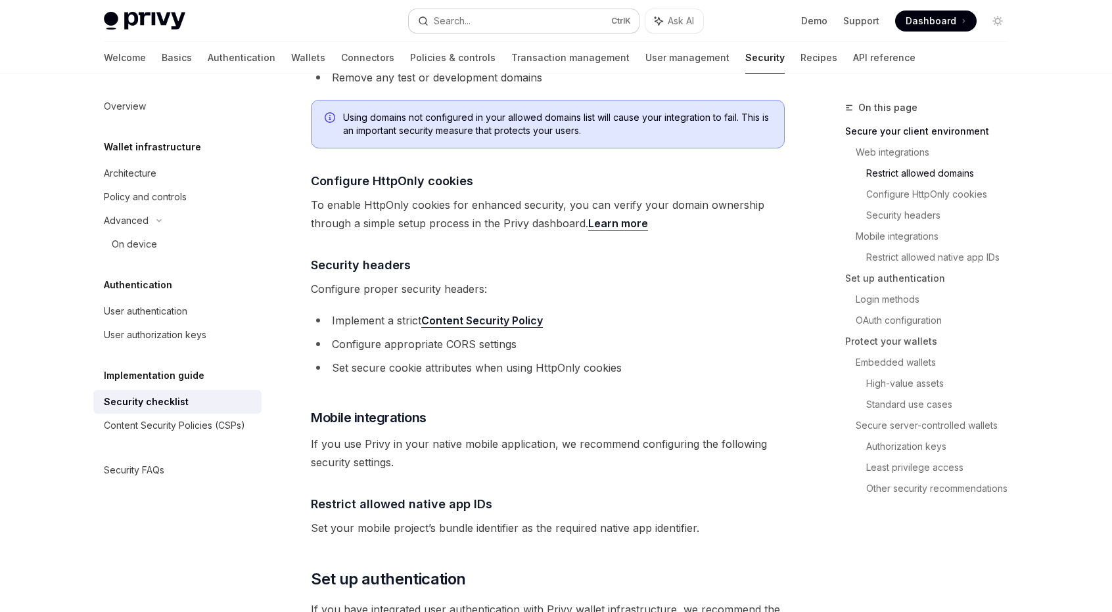
click at [479, 27] on button "Search... Ctrl K" at bounding box center [524, 21] width 230 height 24
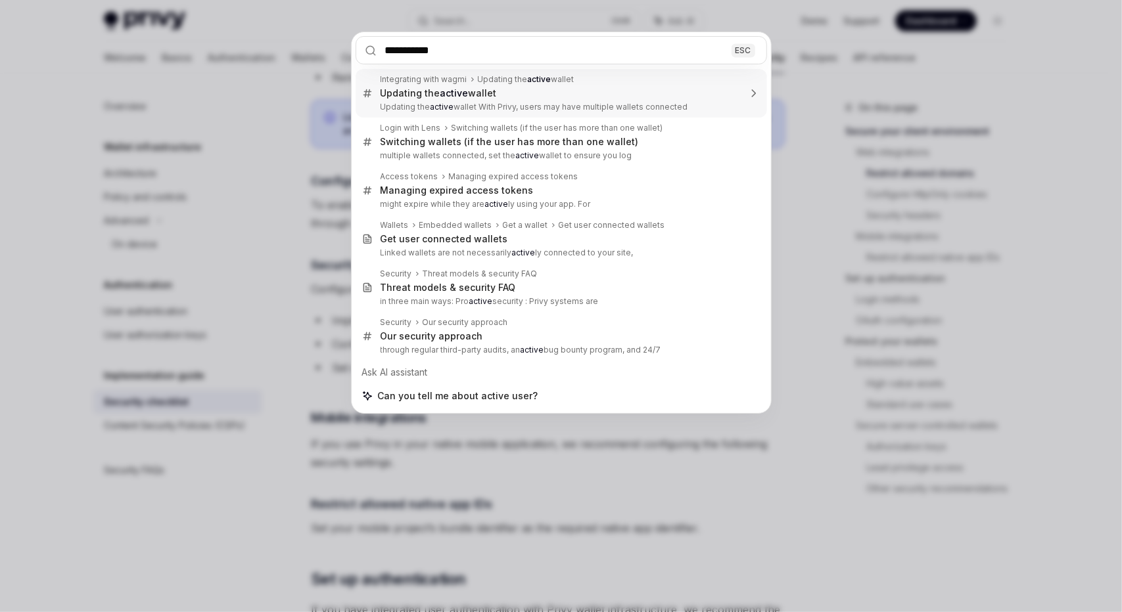
click at [422, 52] on input "**********" at bounding box center [560, 50] width 411 height 28
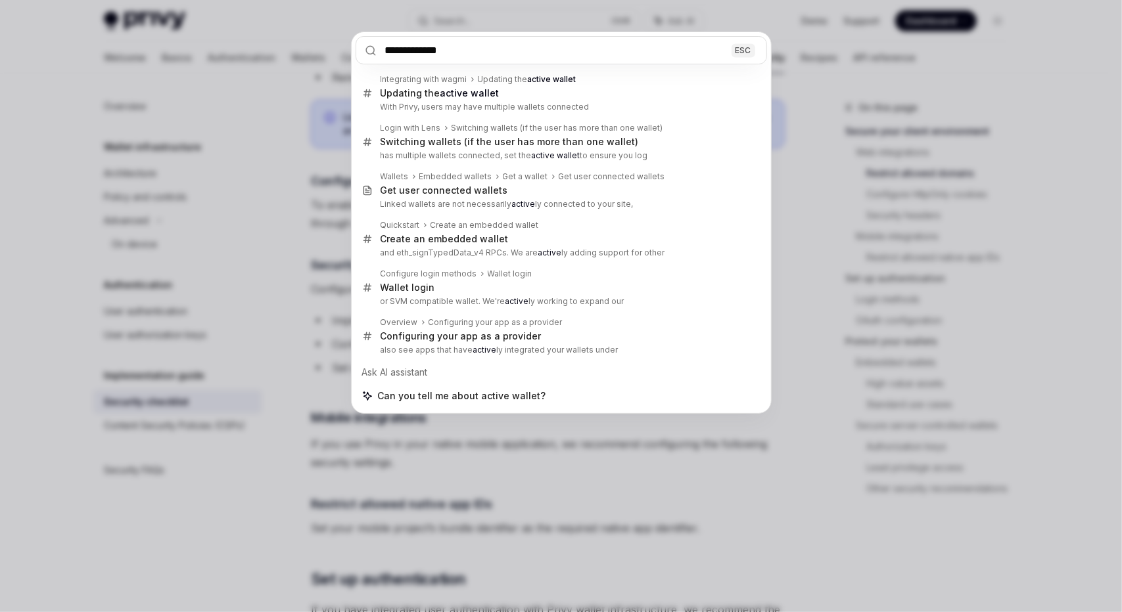
type input "**********"
click at [783, 125] on div "**********" at bounding box center [561, 306] width 1122 height 612
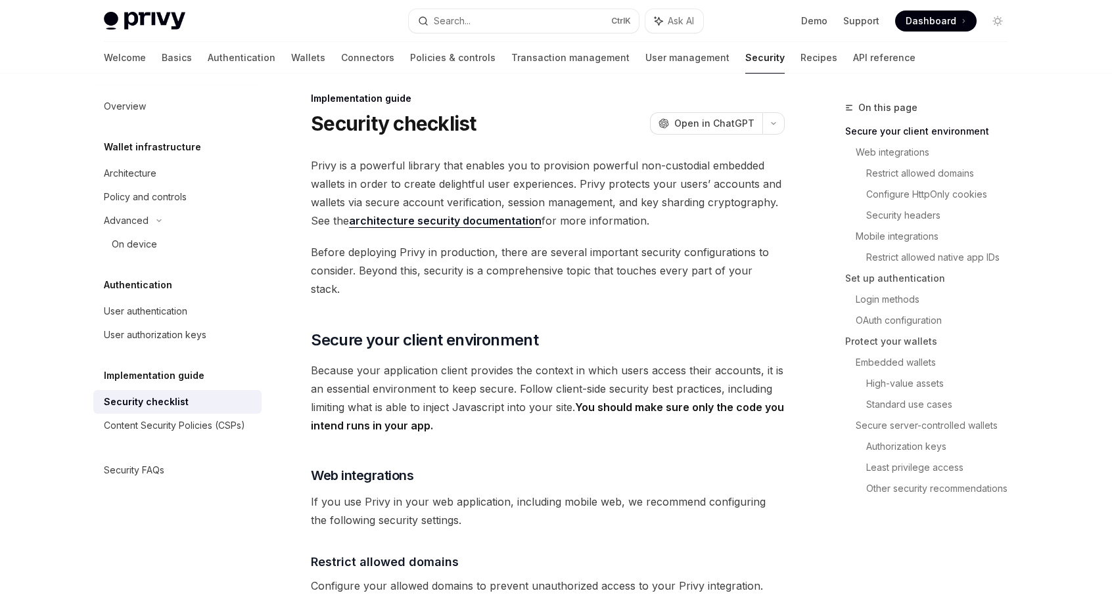
scroll to position [0, 0]
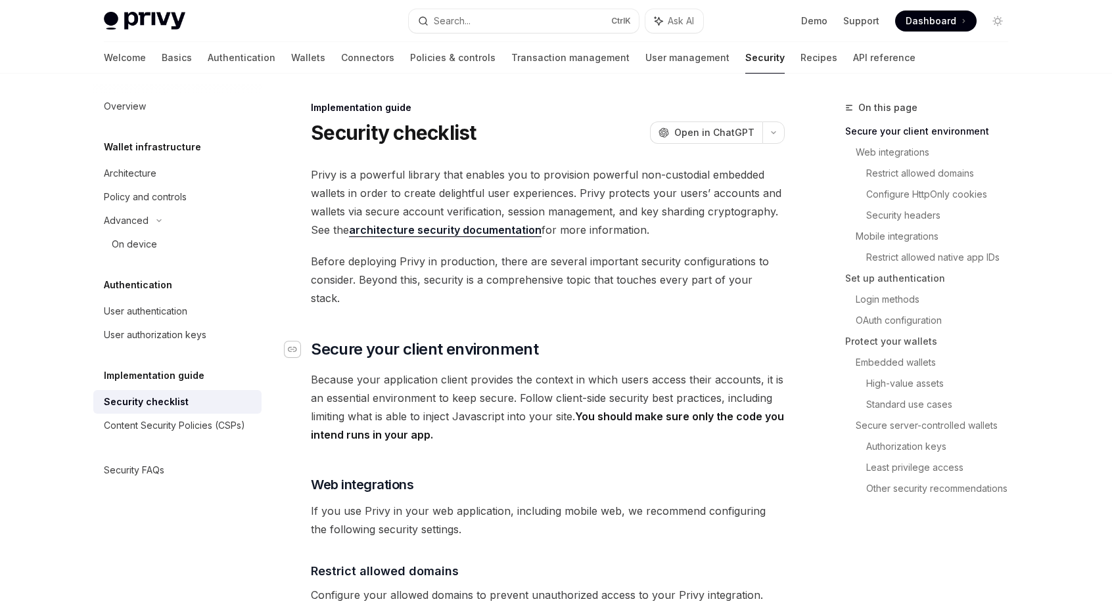
click at [292, 342] on div "Navigate to header" at bounding box center [293, 350] width 16 height 16
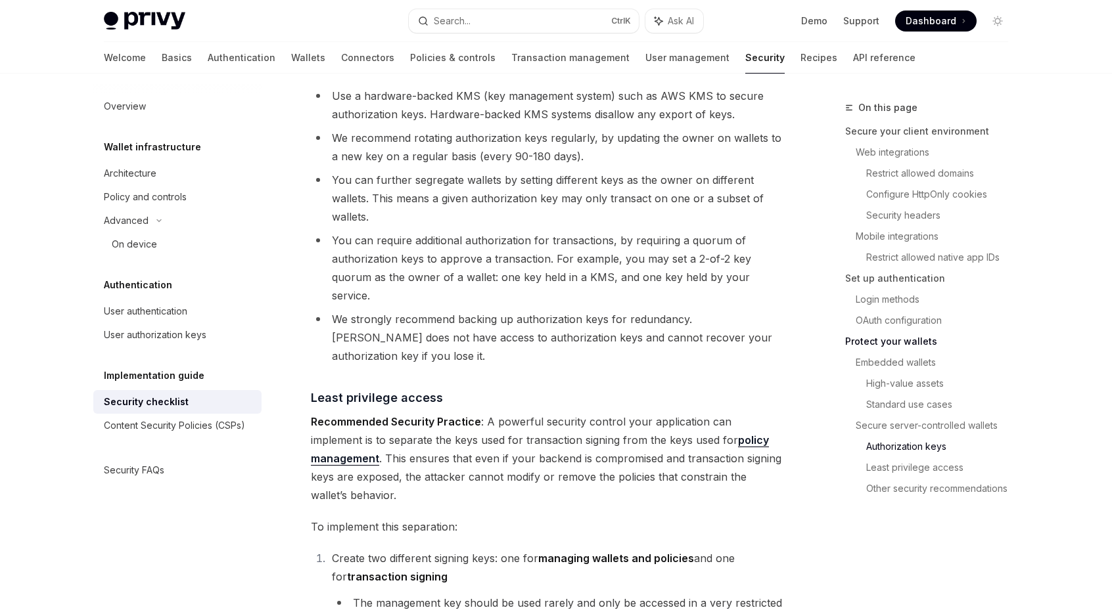
scroll to position [2389, 0]
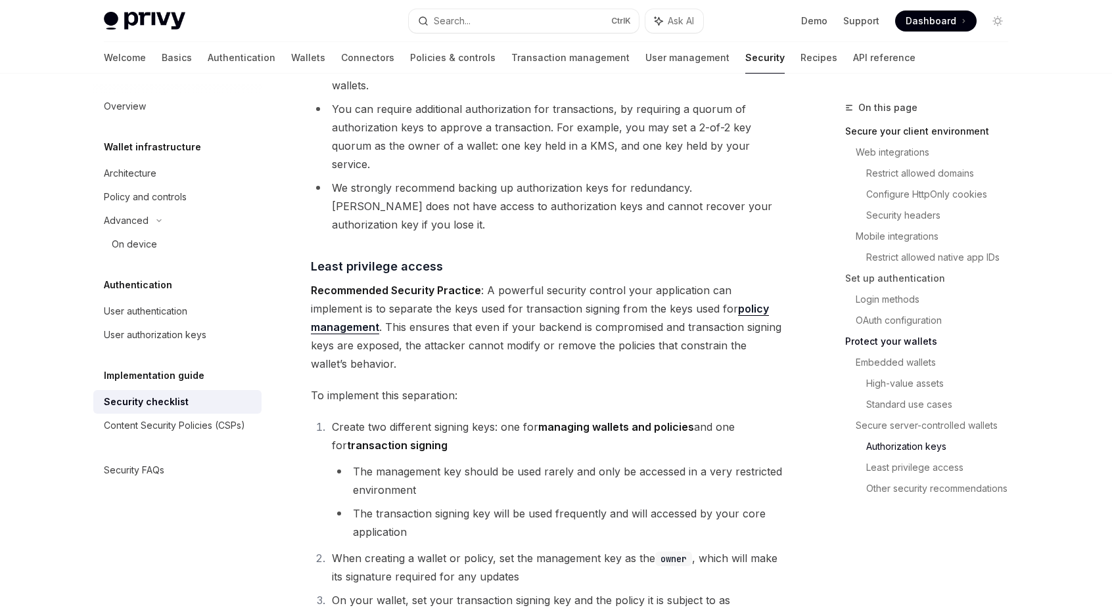
click at [921, 135] on link "Secure your client environment" at bounding box center [931, 131] width 173 height 21
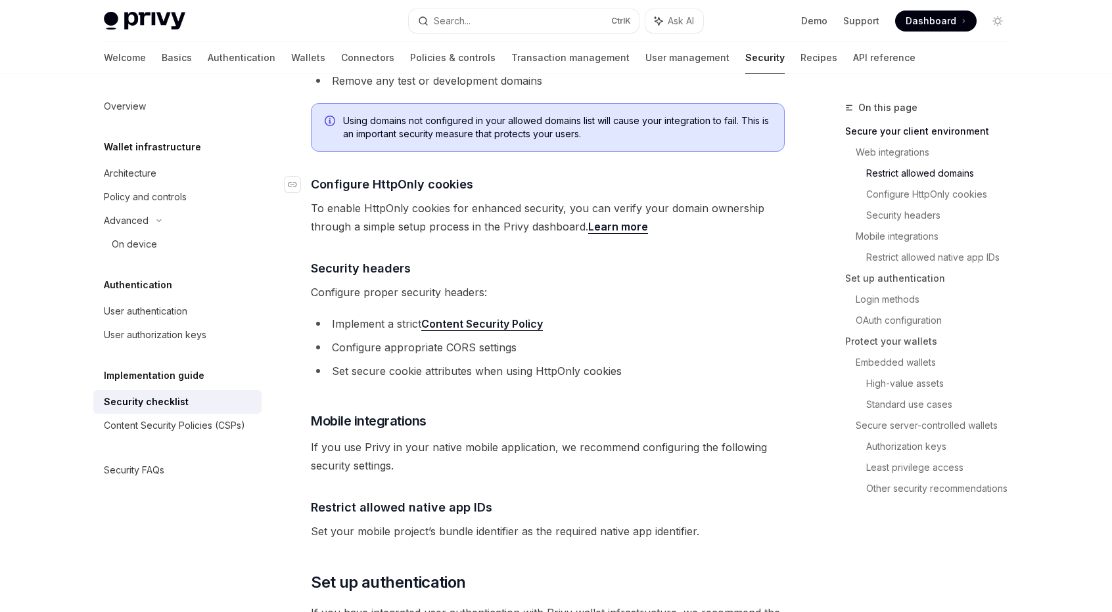
scroll to position [591, 0]
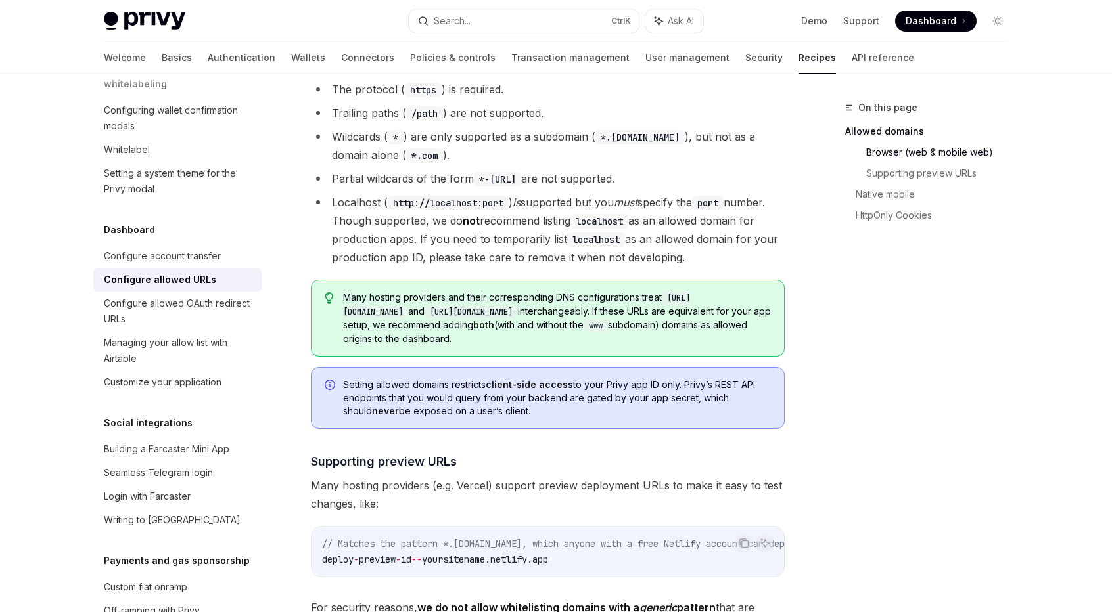
scroll to position [460, 0]
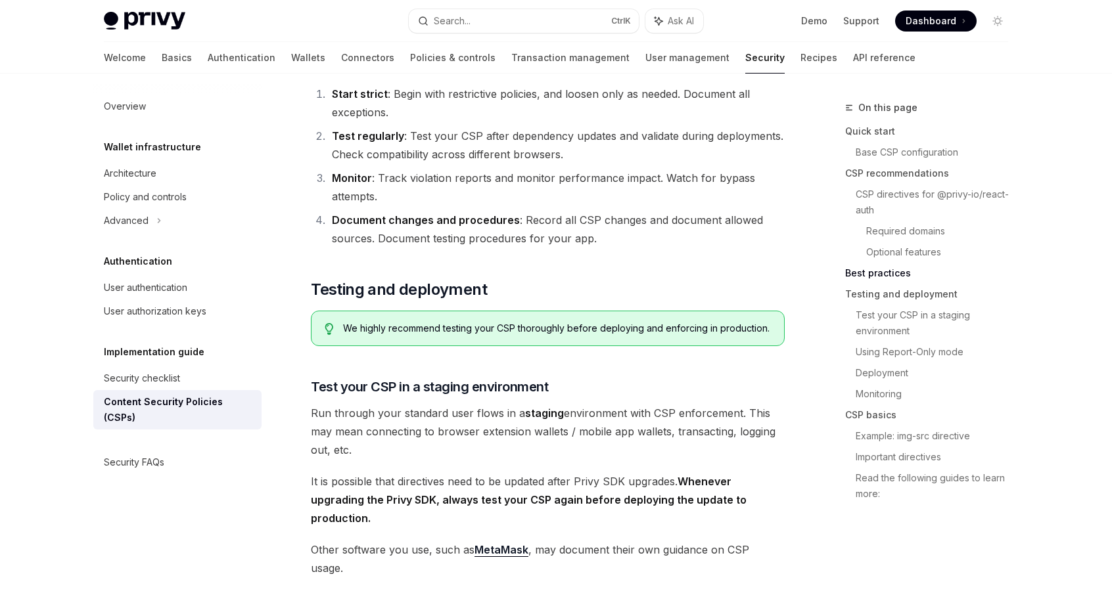
scroll to position [1905, 0]
